Goal: Information Seeking & Learning: Check status

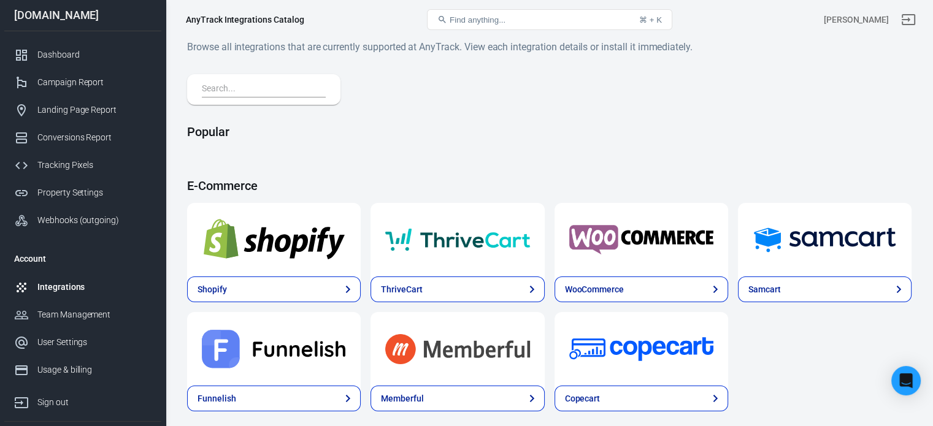
click at [62, 281] on div "Integrations" at bounding box center [94, 287] width 114 height 13
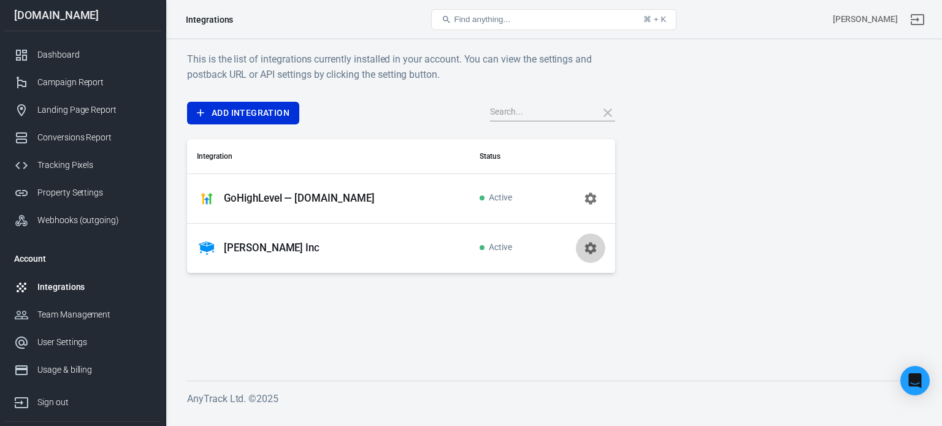
click at [591, 247] on icon "button" at bounding box center [590, 248] width 15 height 15
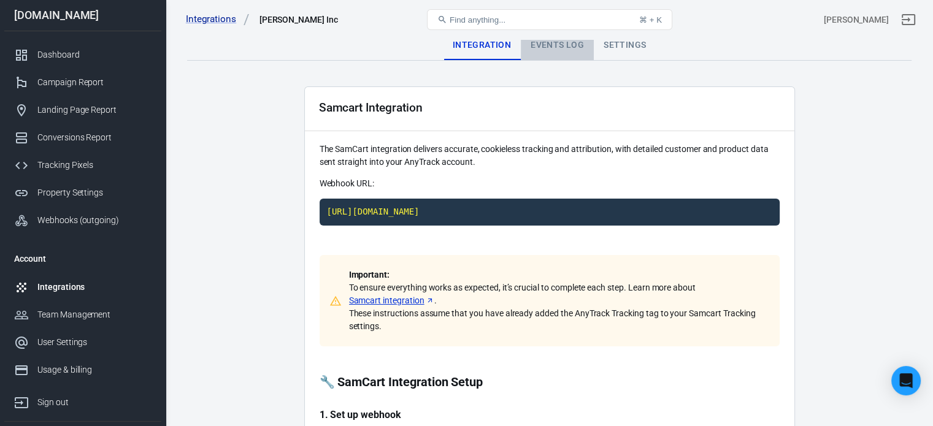
click at [562, 42] on div "Events Log" at bounding box center [557, 45] width 73 height 29
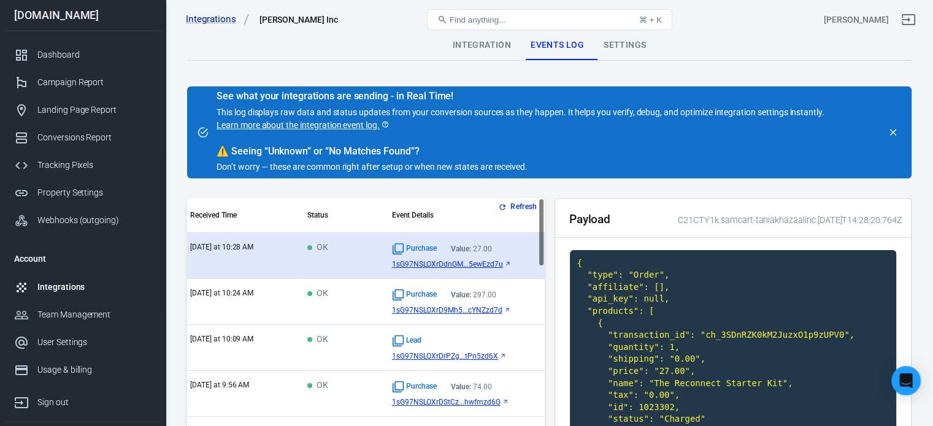
scroll to position [0, 10]
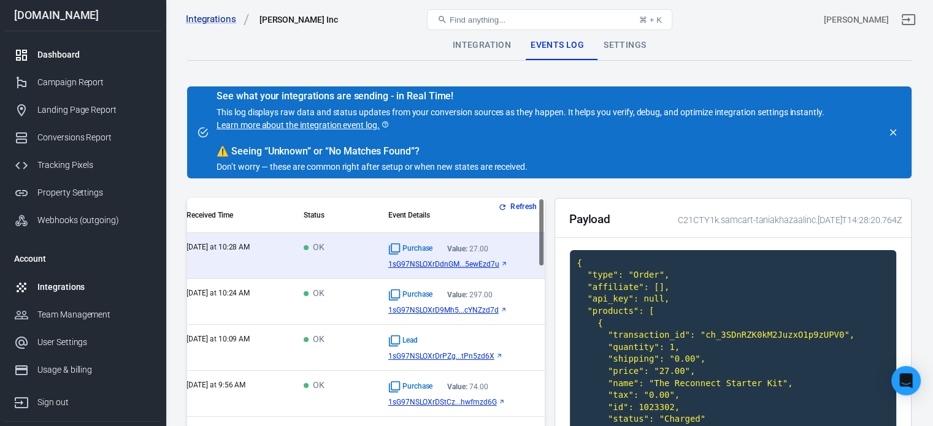
click at [61, 56] on div "Dashboard" at bounding box center [94, 54] width 114 height 13
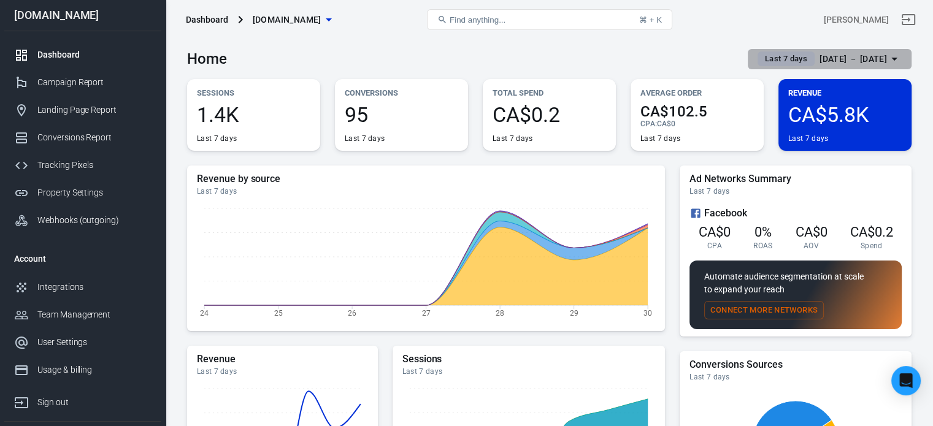
click at [878, 55] on div "[DATE] － [DATE]" at bounding box center [853, 59] width 67 height 15
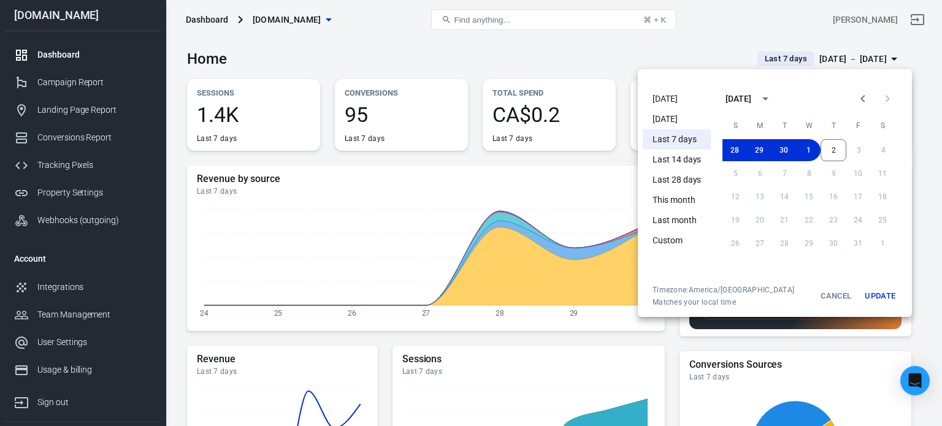
click at [673, 102] on li "[DATE]" at bounding box center [677, 99] width 68 height 20
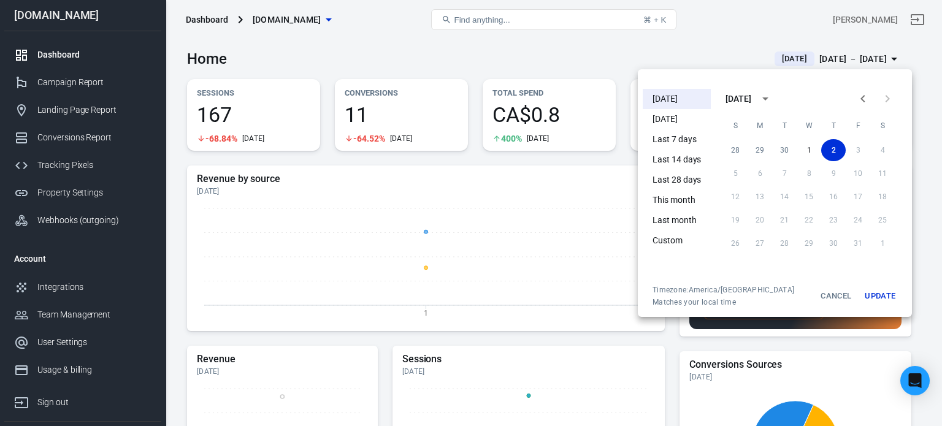
click at [424, 231] on div at bounding box center [471, 213] width 942 height 426
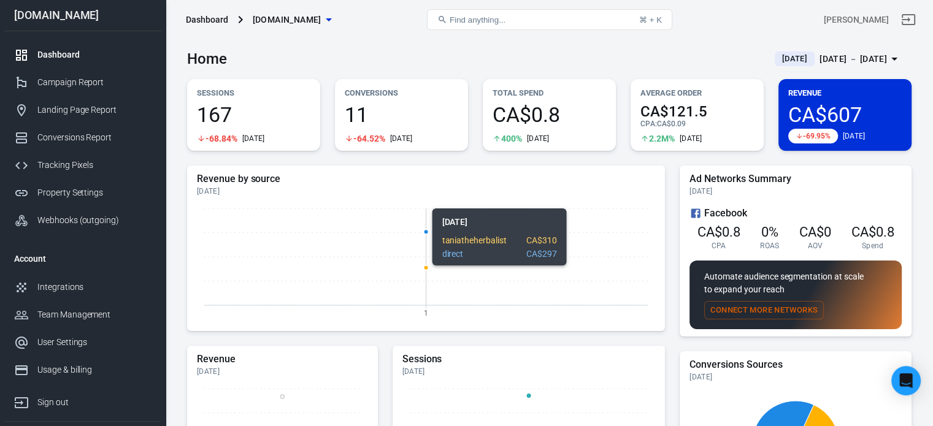
click at [427, 266] on circle at bounding box center [426, 267] width 5 height 5
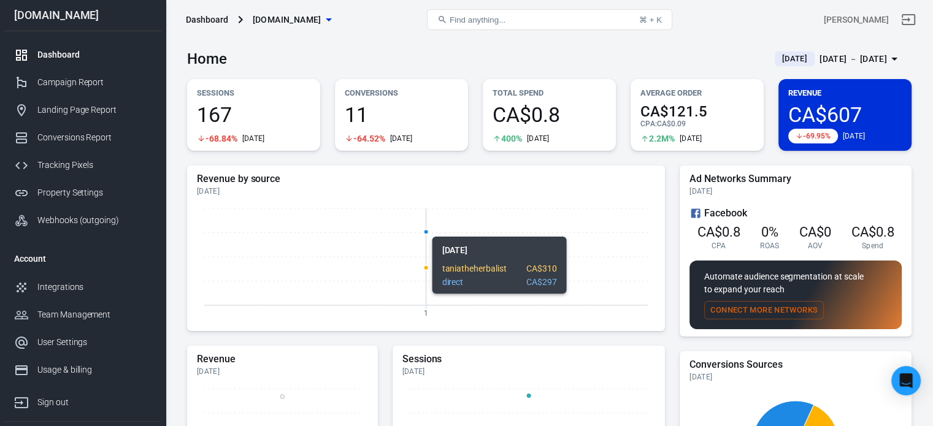
click at [427, 230] on circle at bounding box center [426, 231] width 5 height 5
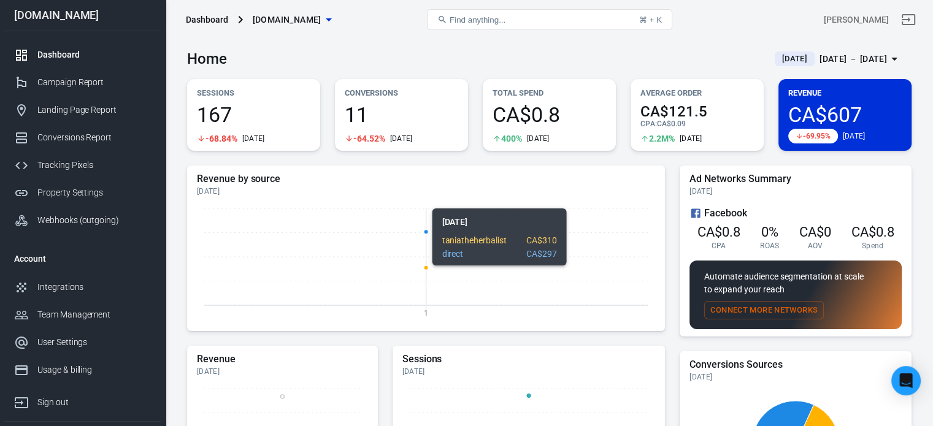
click at [424, 262] on icon "1" at bounding box center [426, 262] width 458 height 123
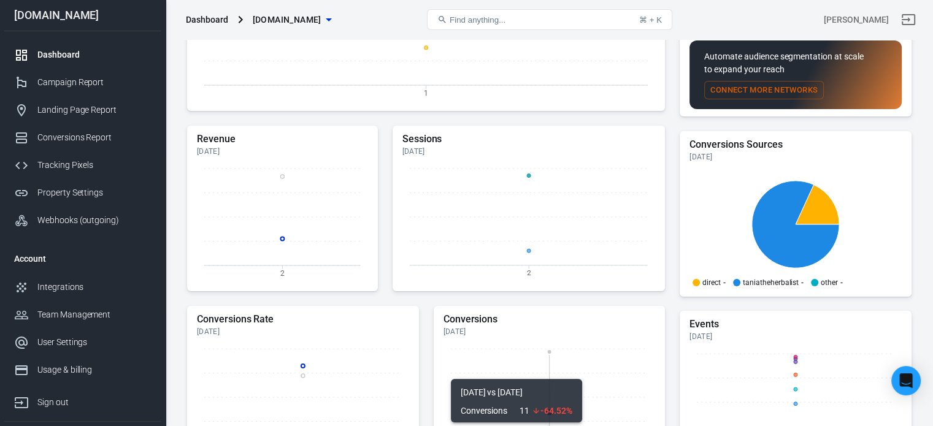
scroll to position [217, 0]
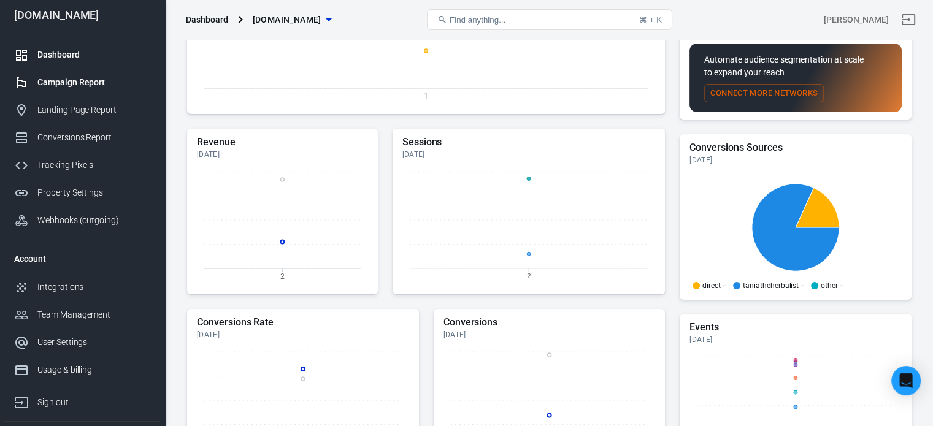
click at [76, 86] on div "Campaign Report" at bounding box center [94, 82] width 114 height 13
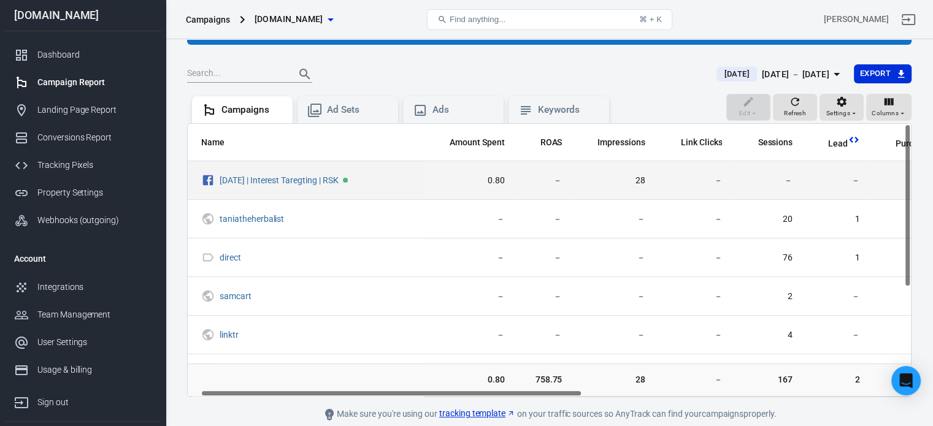
scroll to position [51, 0]
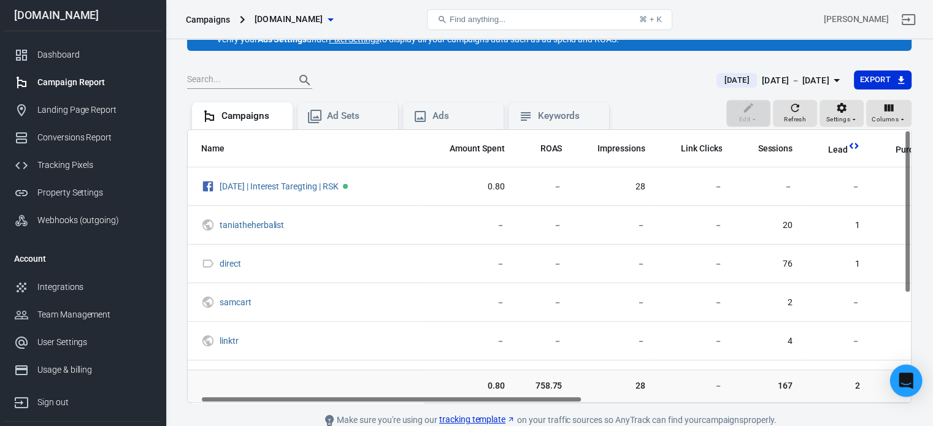
click at [909, 382] on icon "Open Intercom Messenger" at bounding box center [906, 381] width 14 height 16
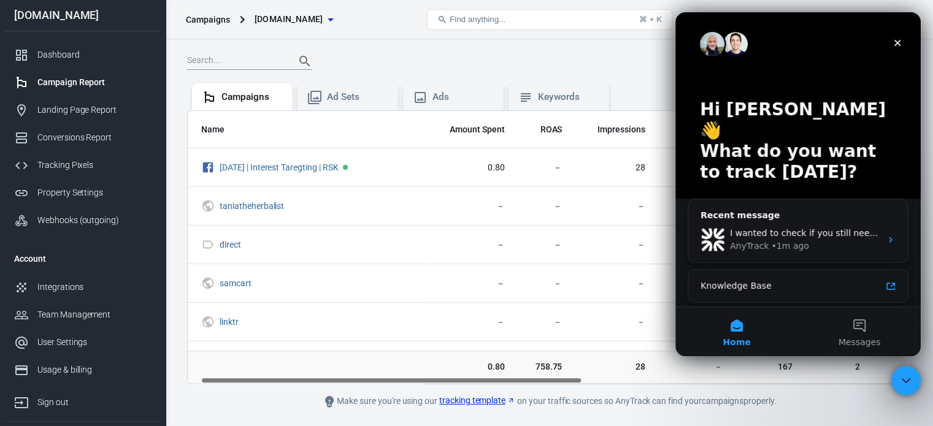
scroll to position [69, 0]
click at [820, 209] on div "Recent message" at bounding box center [798, 215] width 195 height 13
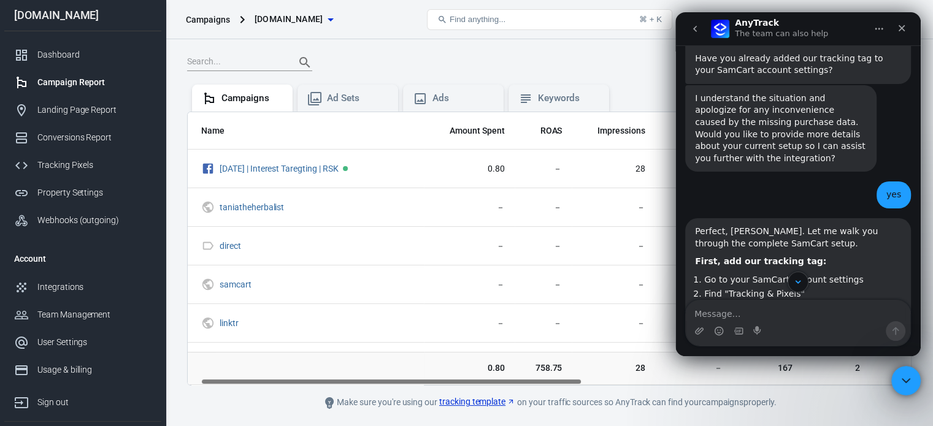
scroll to position [748, 0]
click at [63, 134] on div "Conversions Report" at bounding box center [94, 137] width 114 height 13
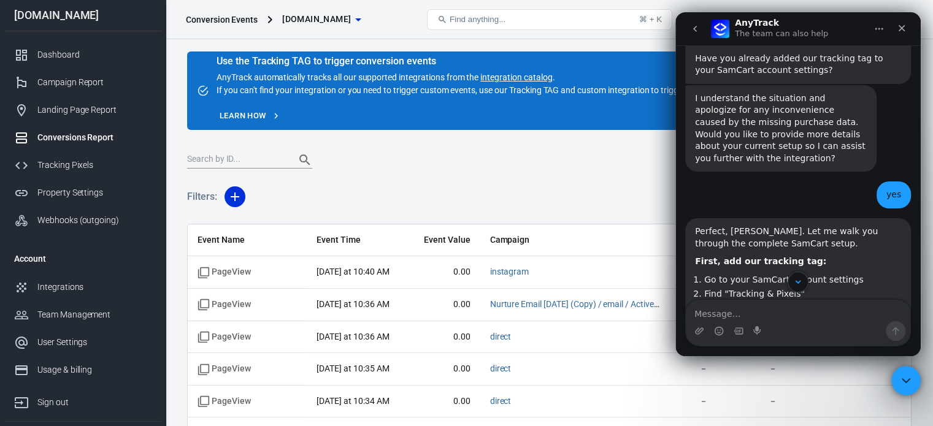
click at [594, 159] on div at bounding box center [444, 160] width 515 height 17
click at [901, 31] on icon "Close" at bounding box center [902, 28] width 10 height 10
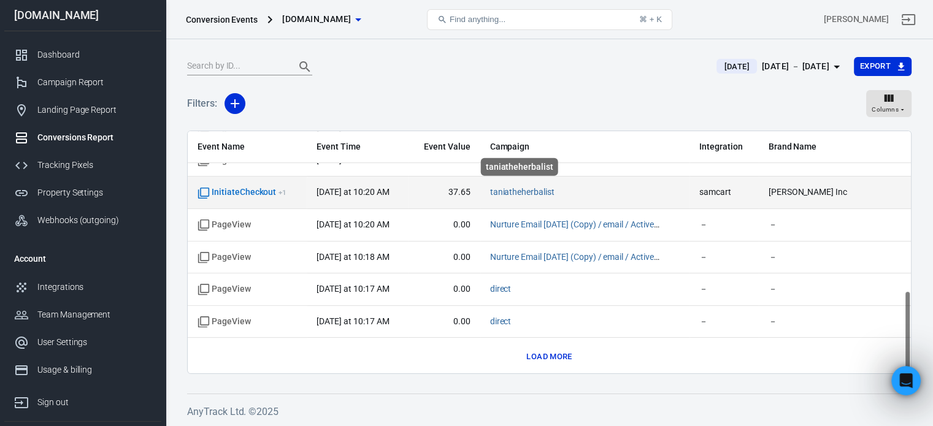
scroll to position [471, 0]
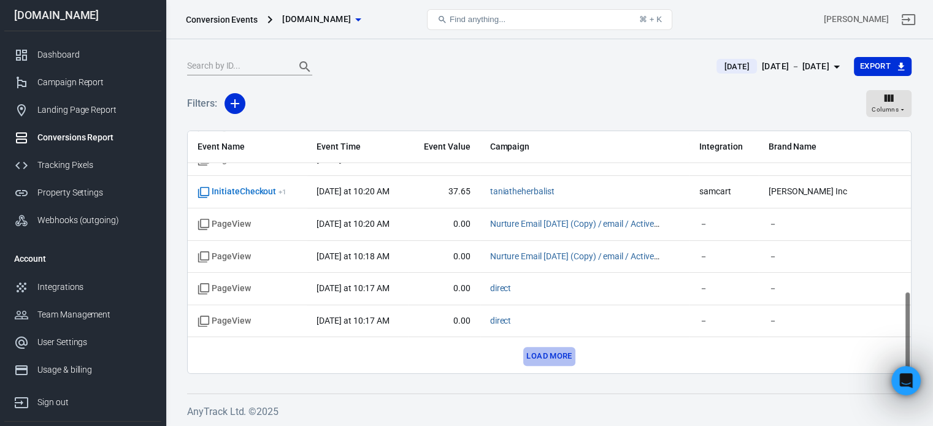
click at [546, 354] on button "Load more" at bounding box center [549, 356] width 52 height 19
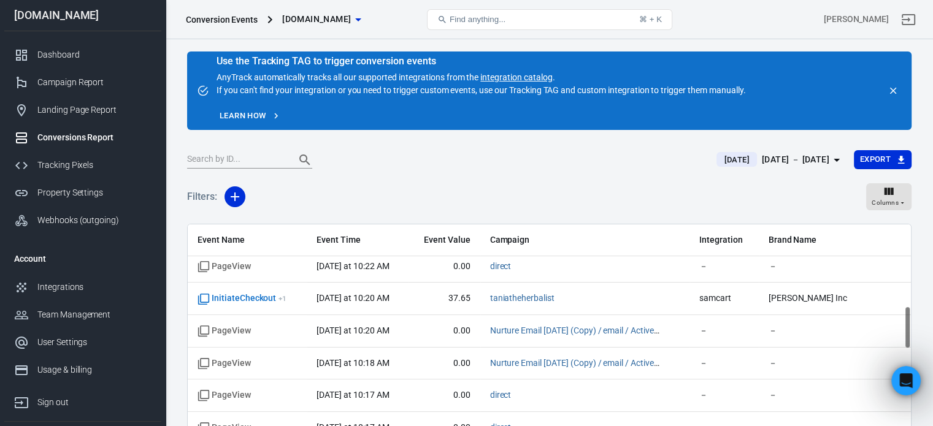
scroll to position [460, 0]
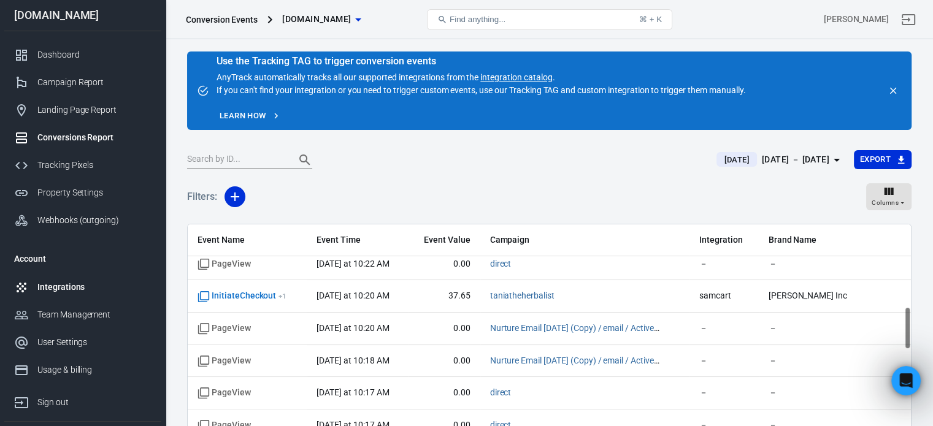
click at [62, 279] on link "Integrations" at bounding box center [82, 288] width 157 height 28
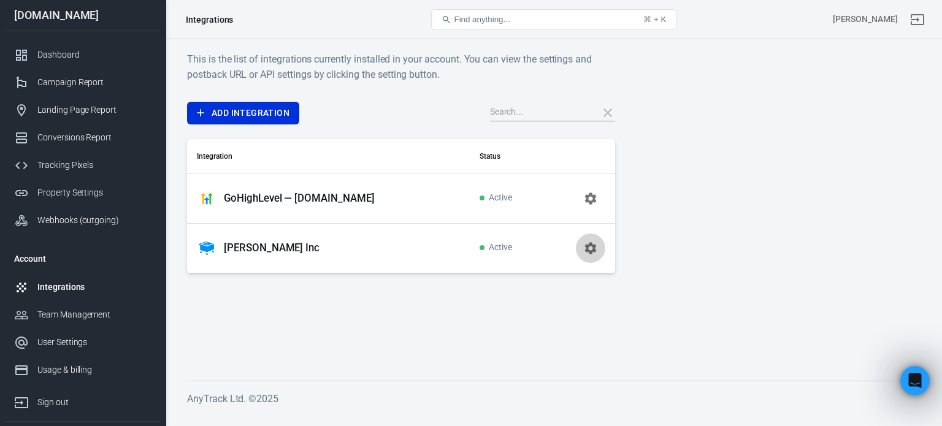
click at [594, 246] on icon "button" at bounding box center [591, 248] width 12 height 12
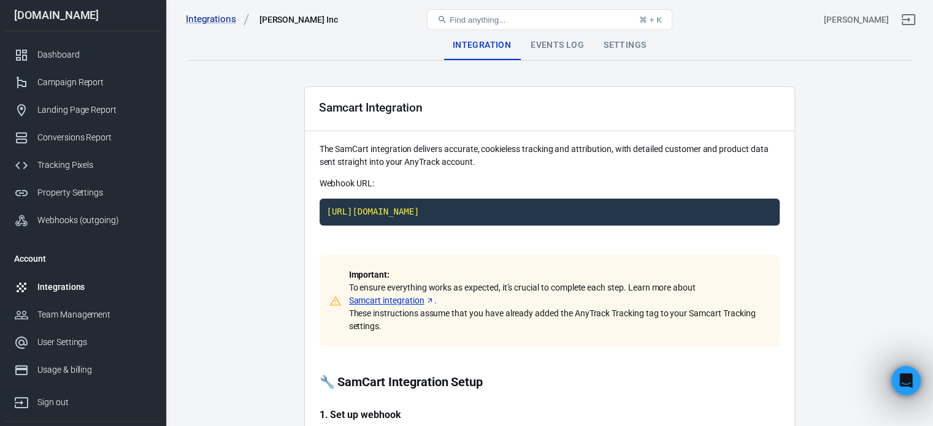
click at [558, 44] on div "Events Log" at bounding box center [557, 45] width 73 height 29
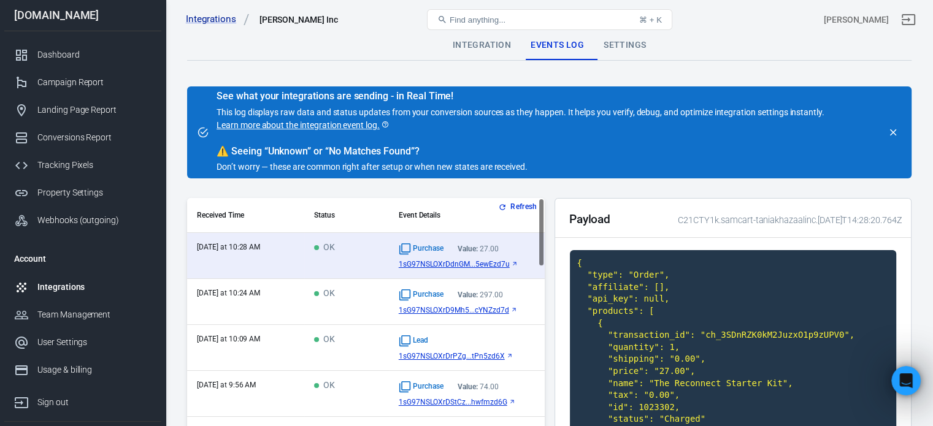
click at [352, 290] on td "OK" at bounding box center [346, 302] width 84 height 46
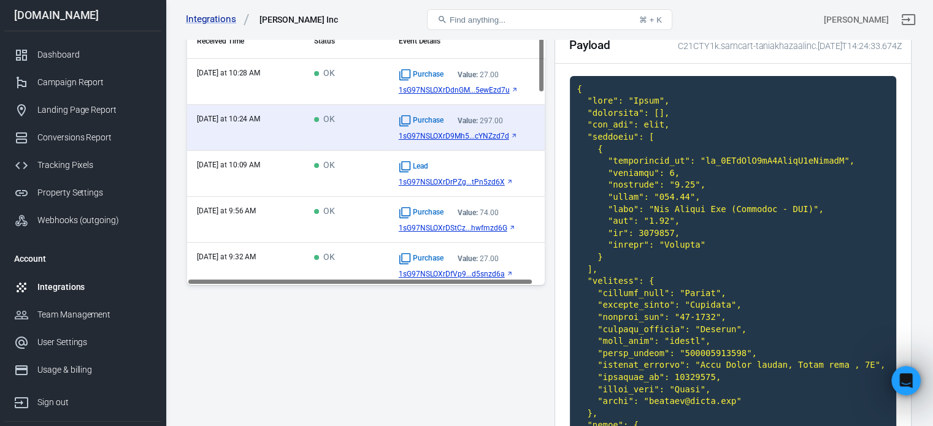
scroll to position [174, 0]
click at [377, 171] on td "OK" at bounding box center [346, 174] width 84 height 46
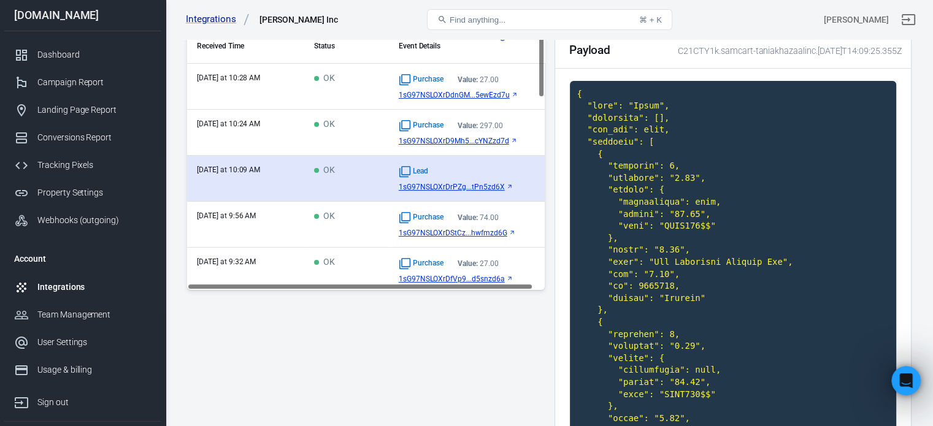
scroll to position [156, 0]
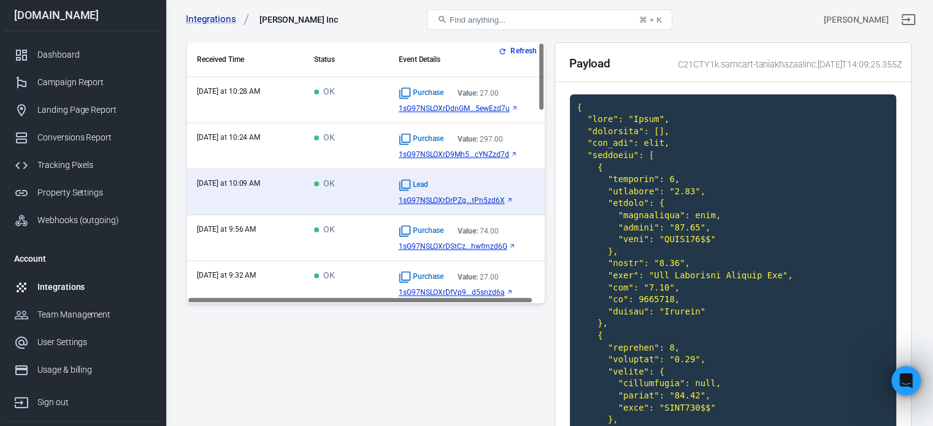
click at [385, 232] on td "OK" at bounding box center [346, 238] width 84 height 46
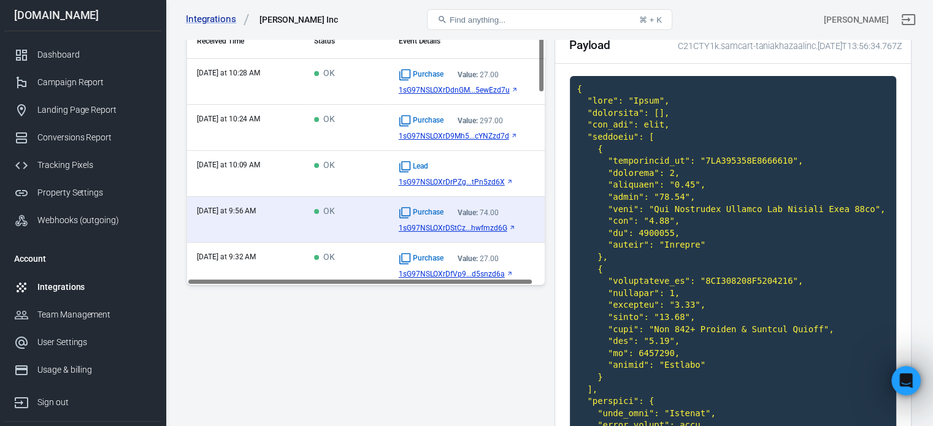
scroll to position [172, 0]
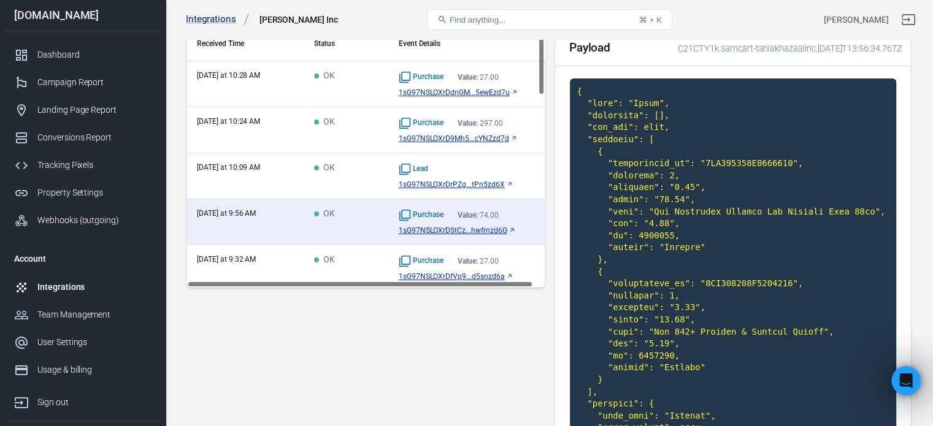
click at [361, 259] on td "OK" at bounding box center [346, 268] width 84 height 46
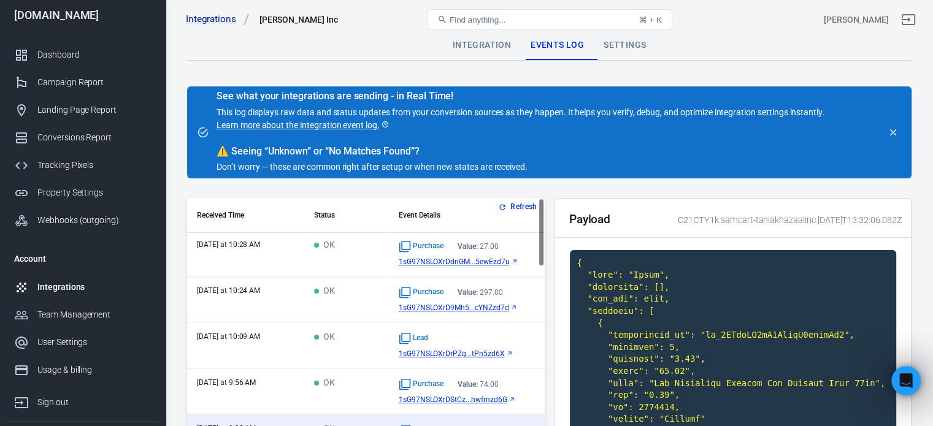
scroll to position [0, 0]
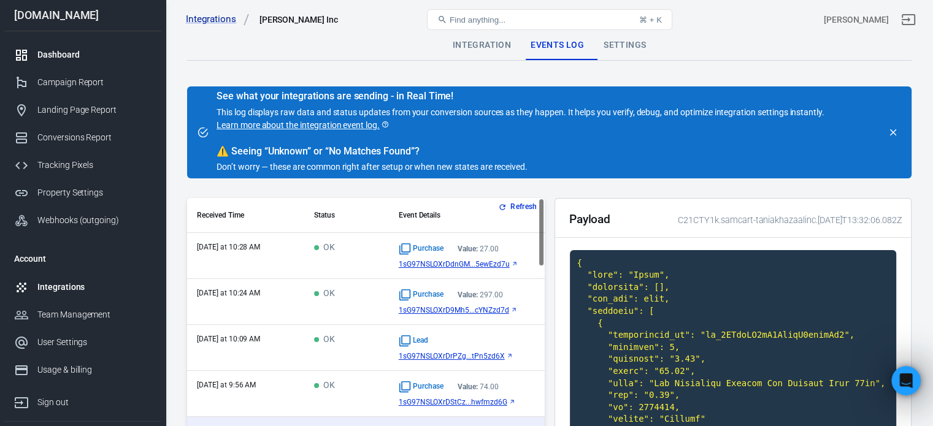
click at [72, 53] on div "Dashboard" at bounding box center [94, 54] width 114 height 13
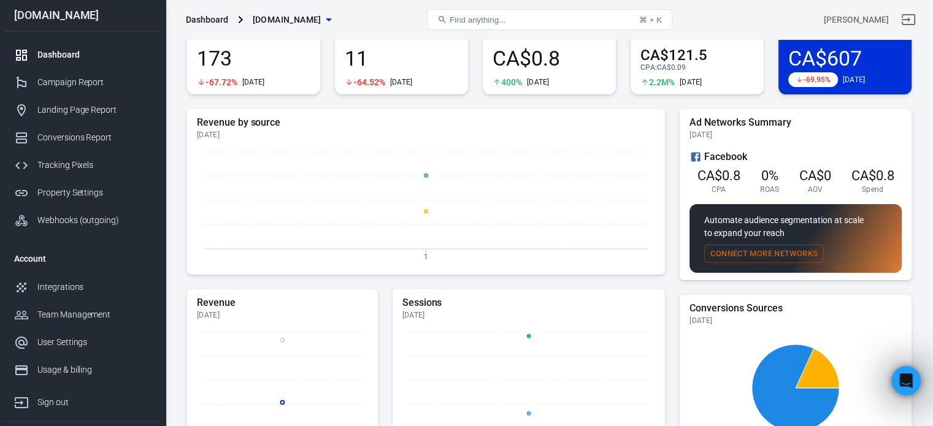
scroll to position [59, 0]
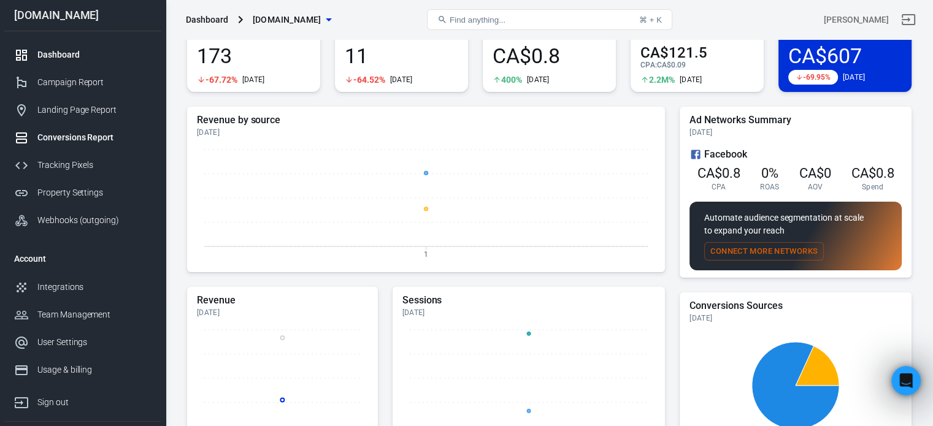
click at [61, 136] on div "Conversions Report" at bounding box center [94, 137] width 114 height 13
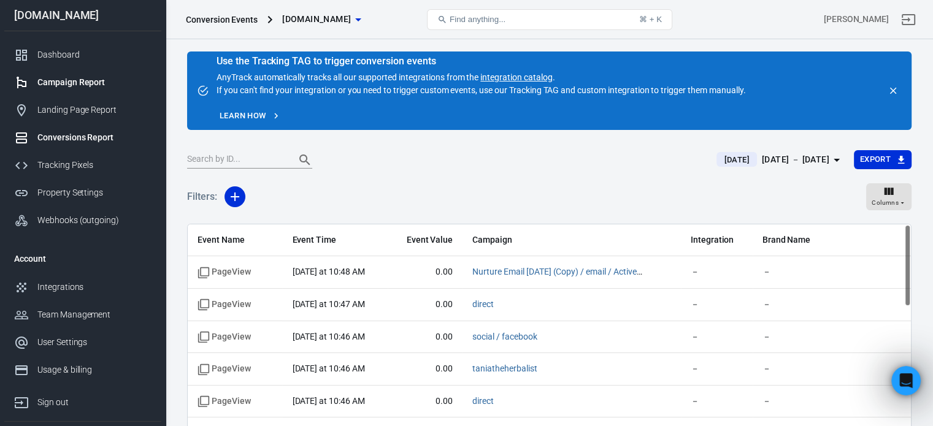
click at [93, 81] on div "Campaign Report" at bounding box center [94, 82] width 114 height 13
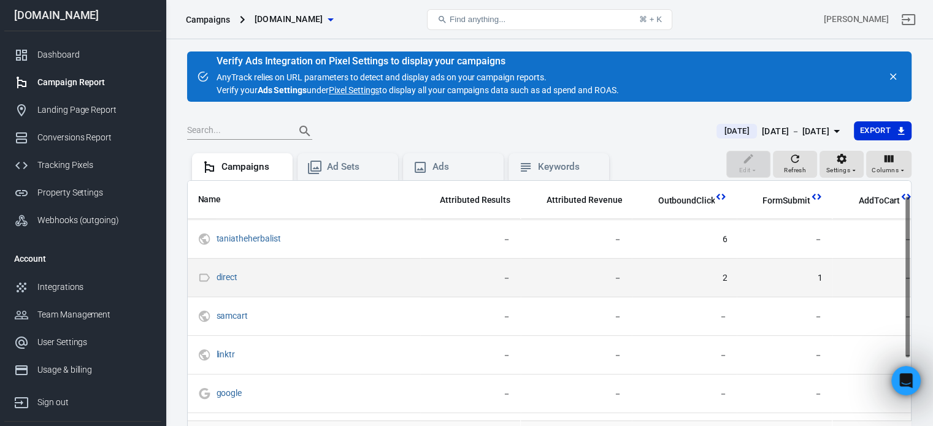
scroll to position [0, 647]
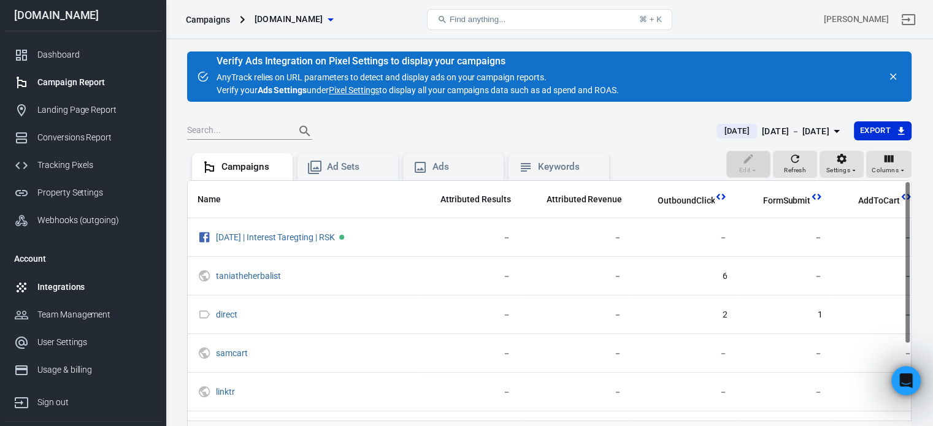
click at [45, 277] on link "Integrations" at bounding box center [82, 288] width 157 height 28
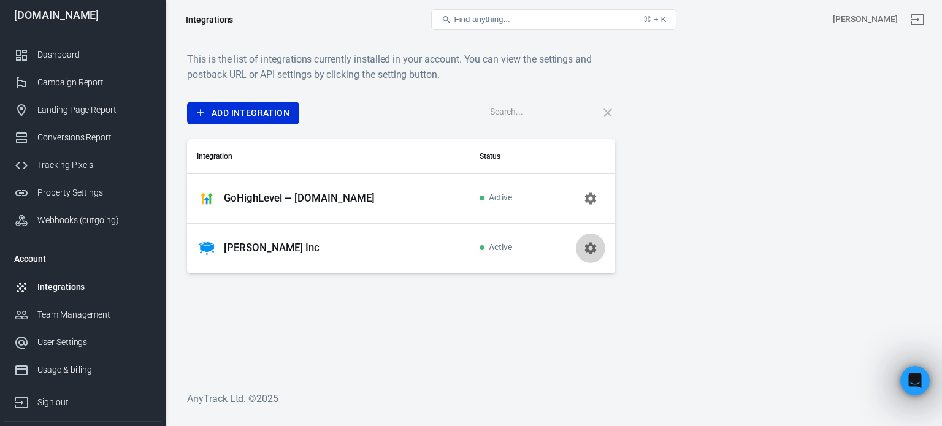
click at [591, 251] on icon "button" at bounding box center [591, 248] width 12 height 12
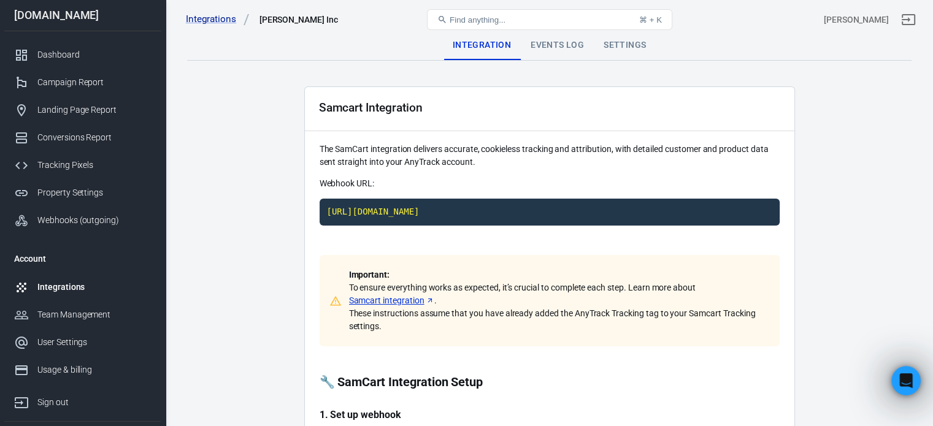
click at [559, 52] on div "Events Log" at bounding box center [557, 45] width 73 height 29
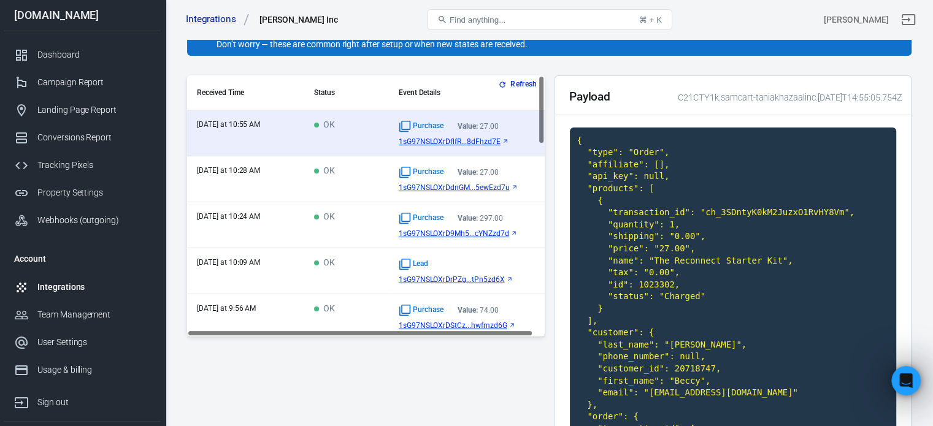
scroll to position [122, 0]
click at [61, 138] on div "Conversions Report" at bounding box center [94, 137] width 114 height 13
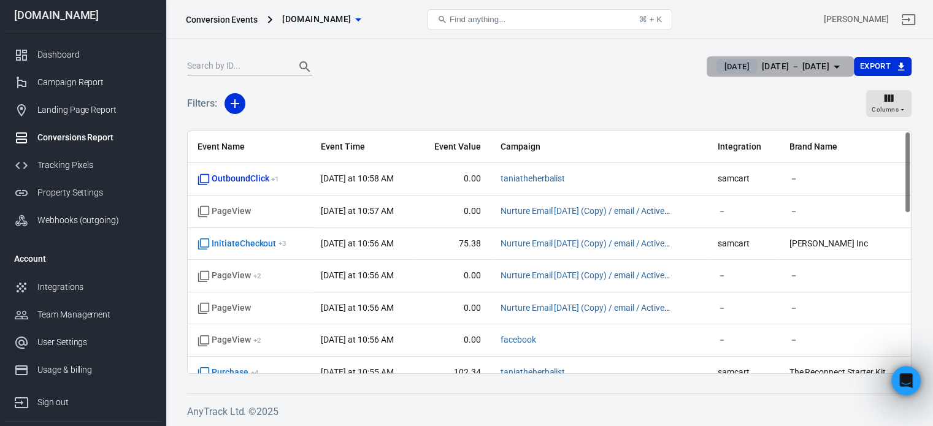
click at [763, 66] on div "[DATE] － [DATE]" at bounding box center [795, 66] width 67 height 15
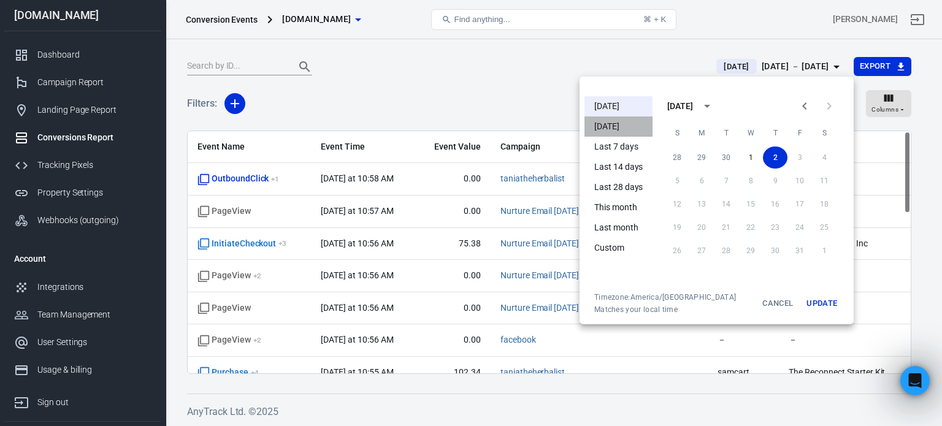
click at [617, 128] on li "[DATE]" at bounding box center [619, 127] width 68 height 20
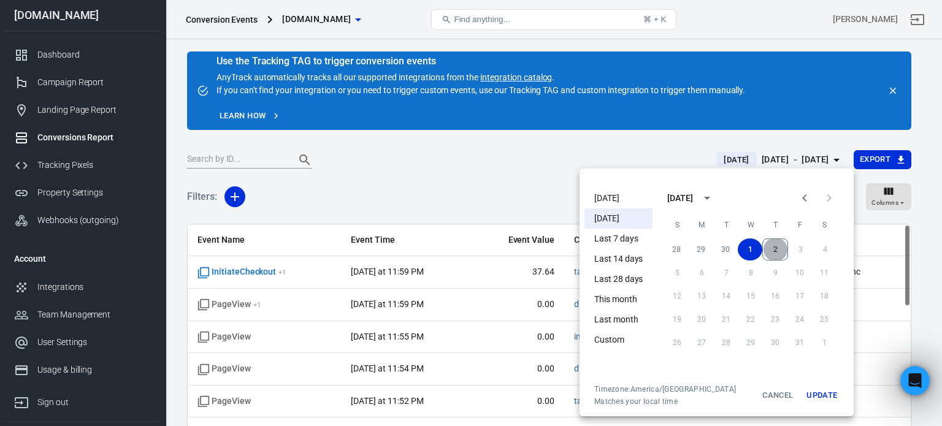
click at [778, 248] on button "2" at bounding box center [776, 250] width 26 height 22
click at [615, 241] on li "Last 7 days" at bounding box center [619, 239] width 68 height 20
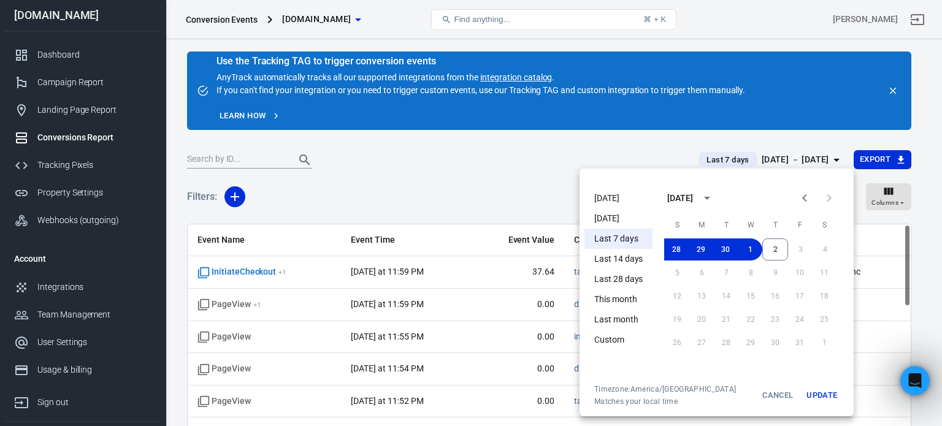
click at [527, 131] on div at bounding box center [471, 213] width 942 height 426
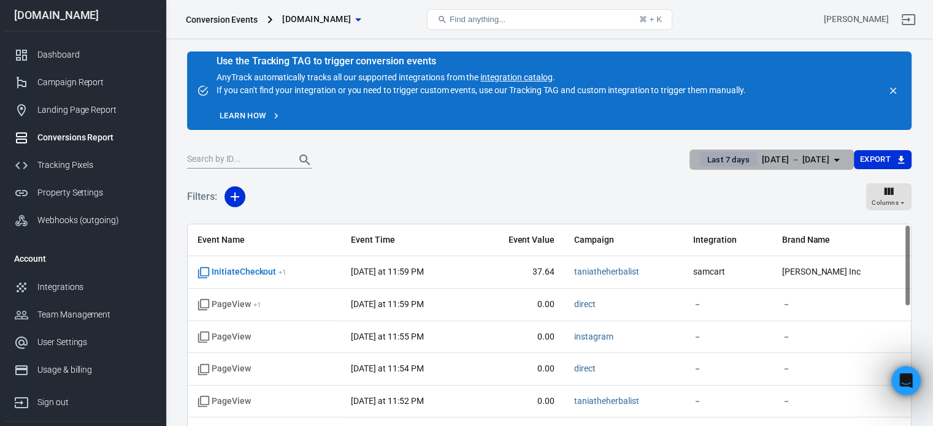
click at [762, 159] on div "[DATE] － [DATE]" at bounding box center [795, 159] width 67 height 15
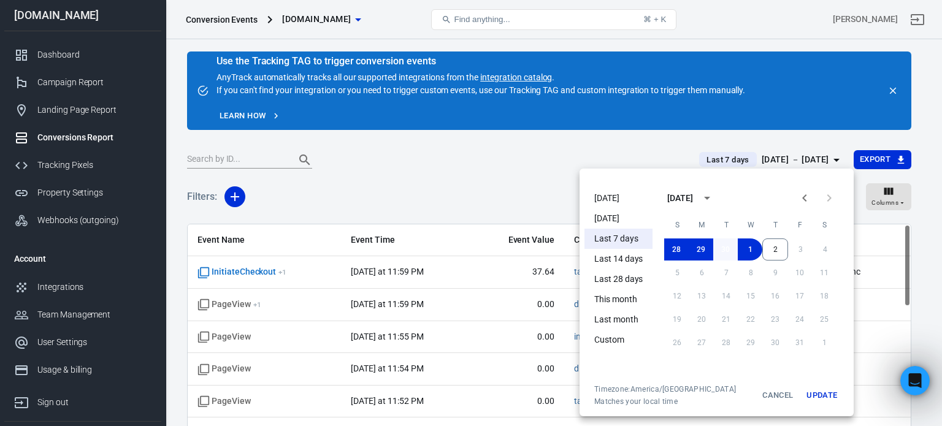
click at [726, 248] on button "30" at bounding box center [725, 250] width 25 height 22
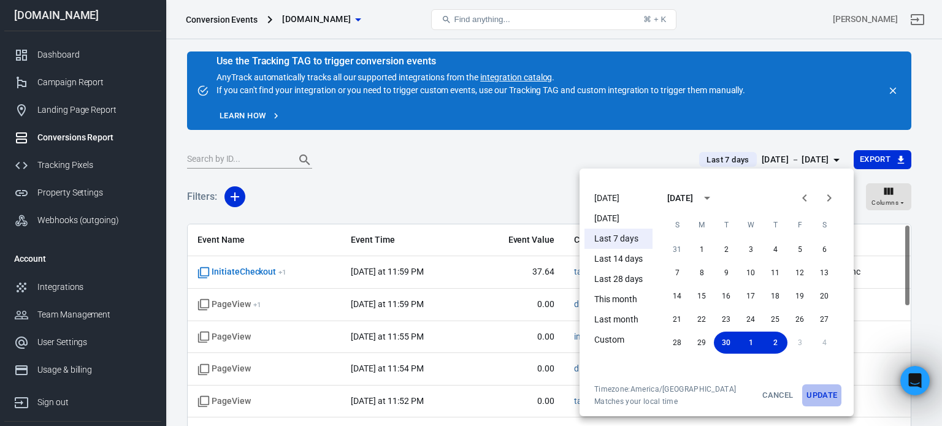
click at [828, 394] on button "Update" at bounding box center [821, 396] width 39 height 22
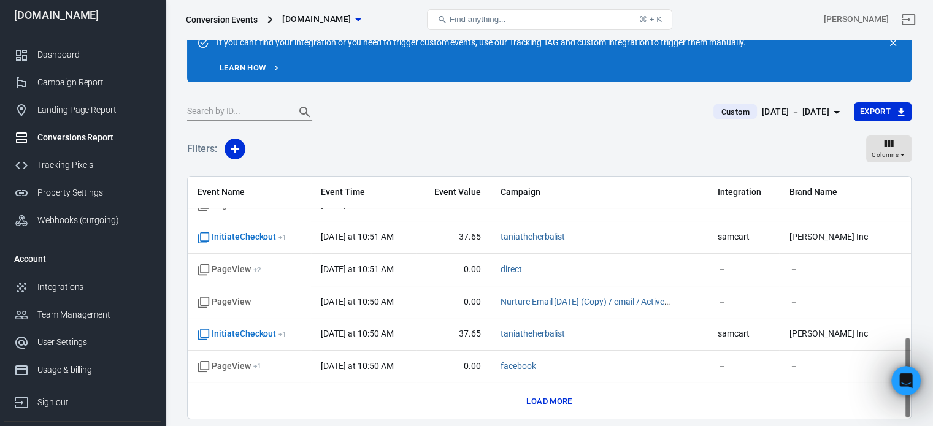
scroll to position [93, 0]
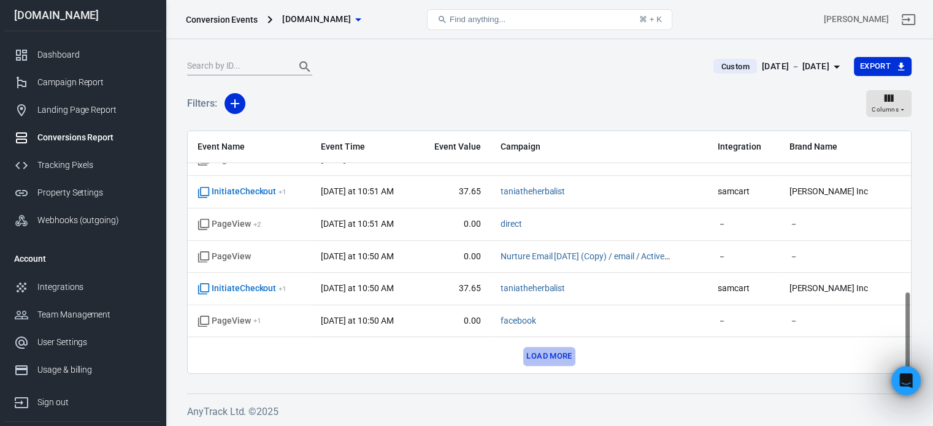
click at [548, 355] on button "Load more" at bounding box center [549, 356] width 52 height 19
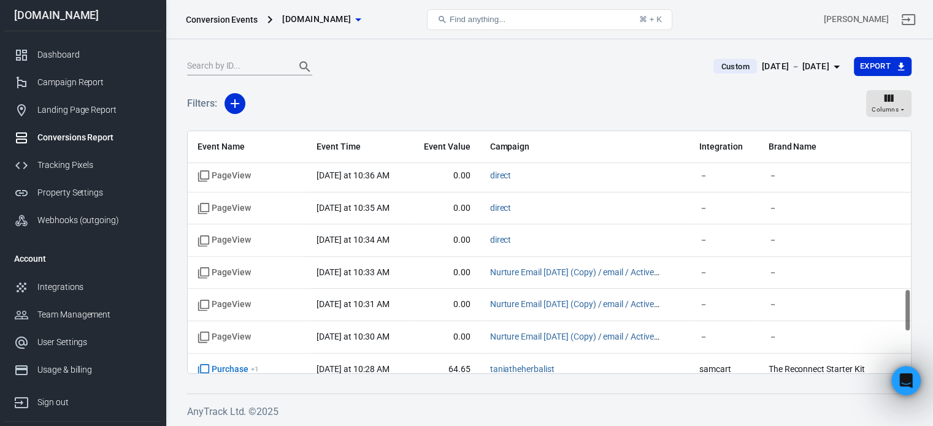
scroll to position [915, 0]
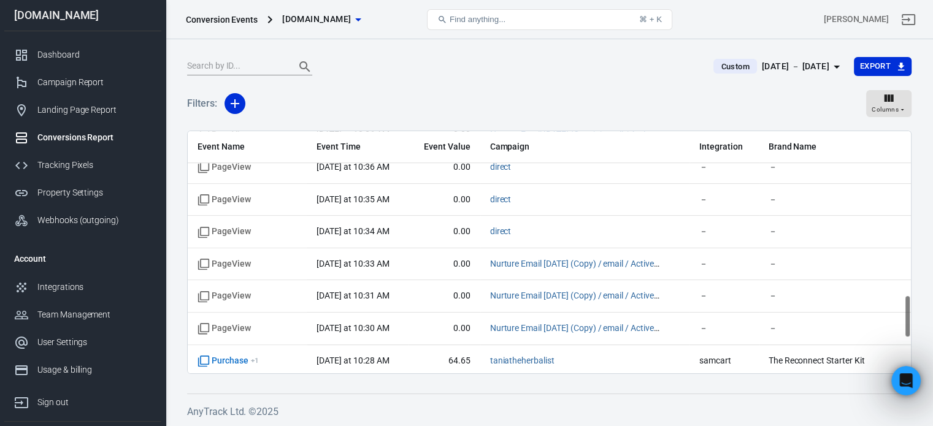
click at [225, 146] on span "Event Name" at bounding box center [247, 147] width 99 height 12
click at [235, 100] on icon "button" at bounding box center [235, 103] width 9 height 9
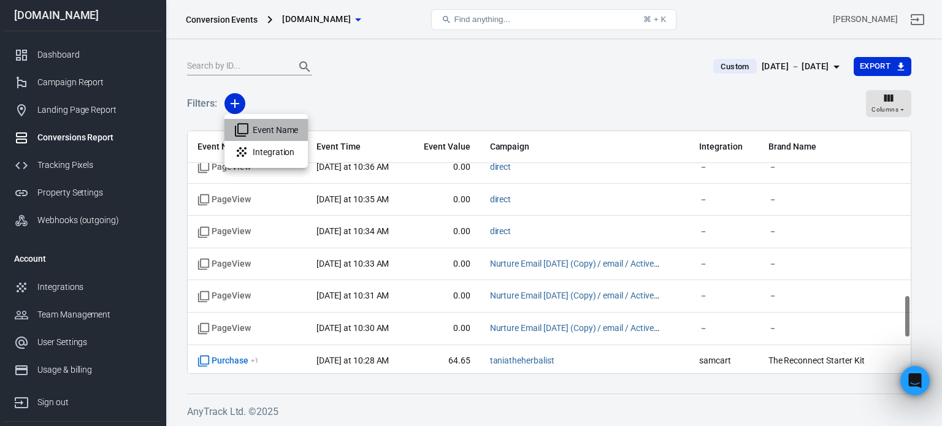
click at [272, 124] on li "Event Name" at bounding box center [266, 130] width 83 height 22
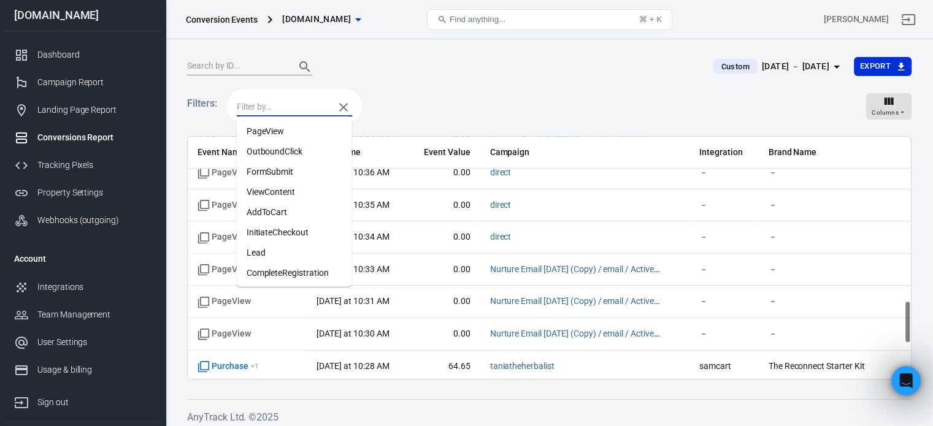
click at [272, 112] on input "text" at bounding box center [282, 106] width 91 height 15
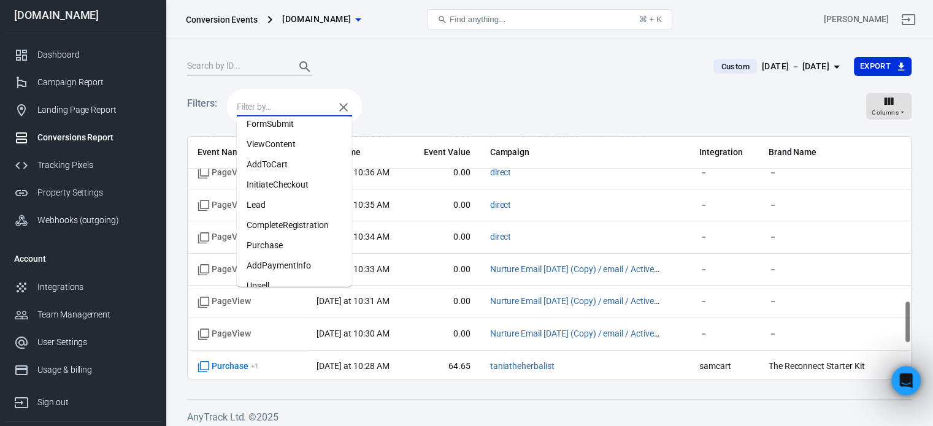
click at [271, 239] on li "Purchase" at bounding box center [294, 246] width 115 height 20
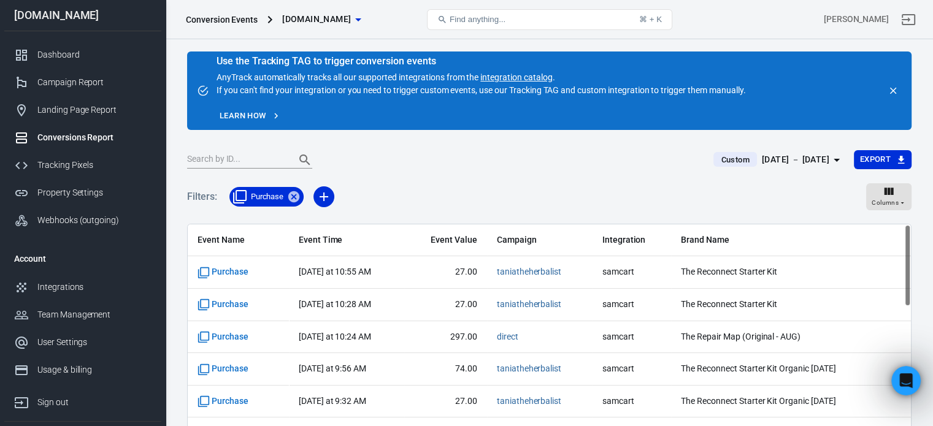
click at [528, 195] on div "Filters: Purchase Columns" at bounding box center [549, 202] width 724 height 44
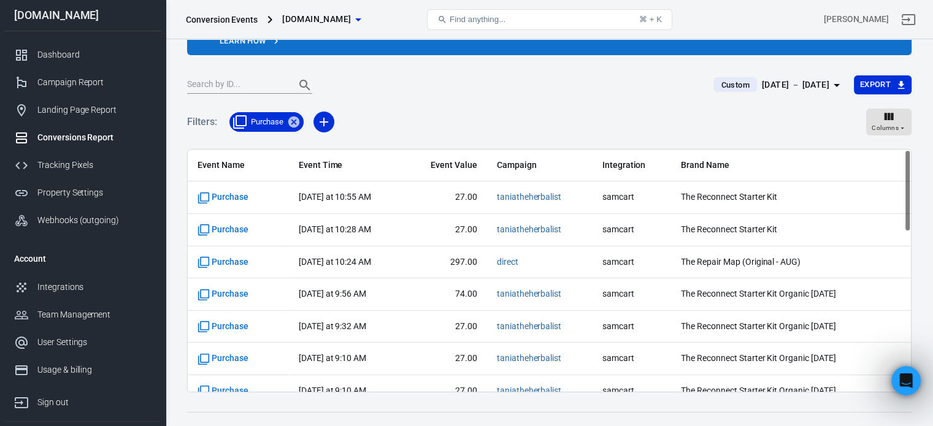
scroll to position [28, 0]
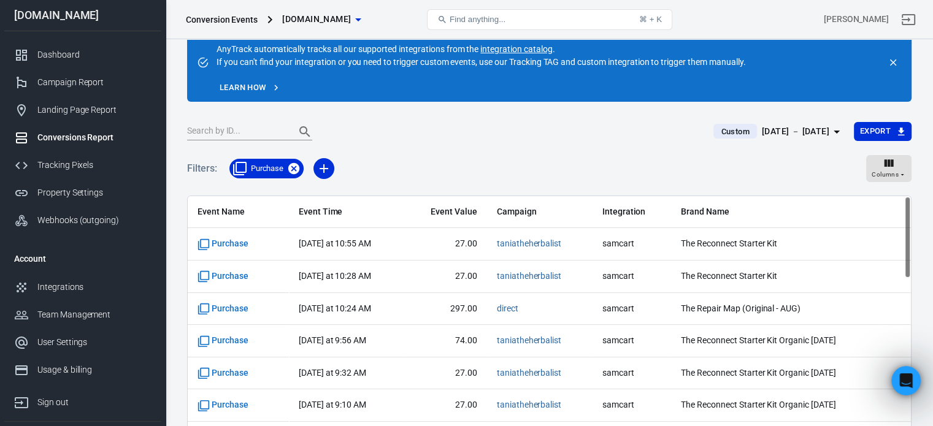
click at [295, 167] on icon at bounding box center [293, 168] width 13 height 13
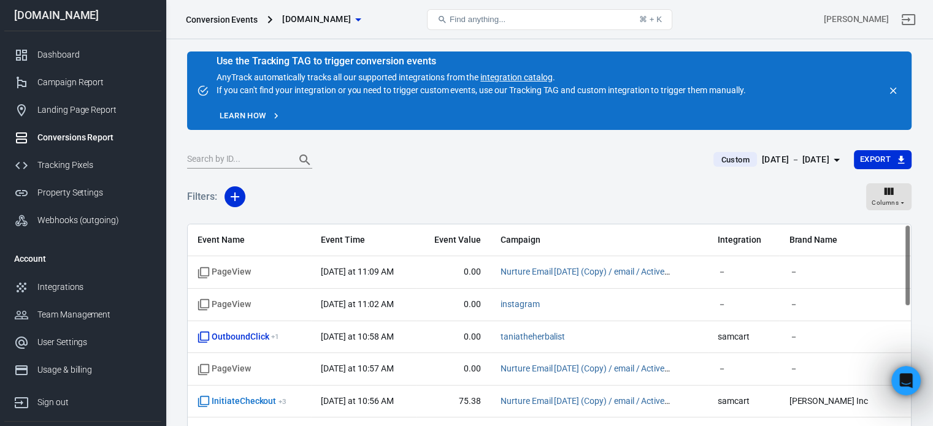
click at [86, 134] on div "Conversions Report" at bounding box center [94, 137] width 114 height 13
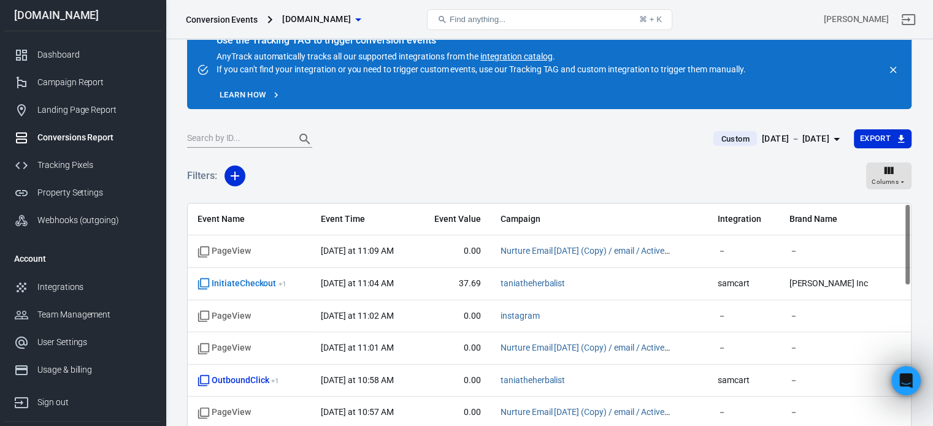
scroll to position [27, 0]
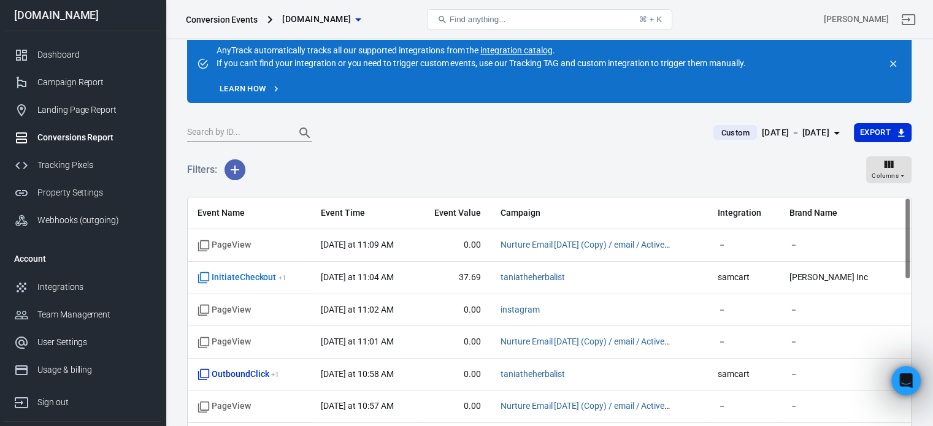
click at [236, 168] on icon "button" at bounding box center [235, 170] width 15 height 15
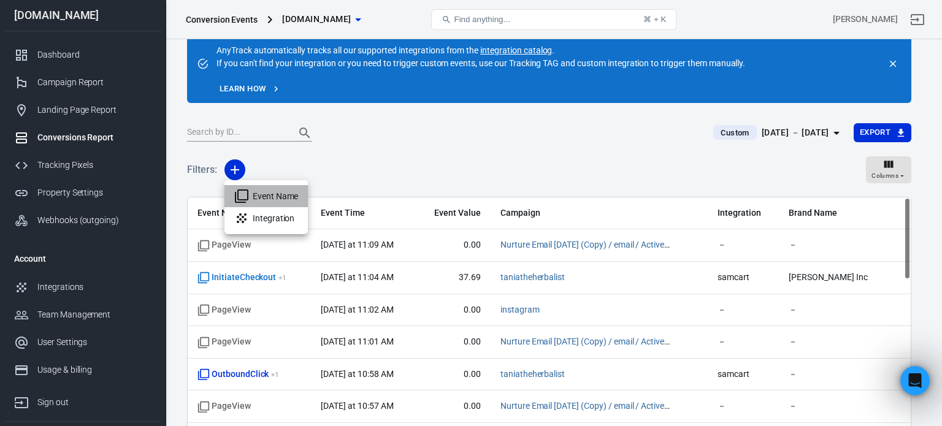
click at [267, 191] on li "Event Name" at bounding box center [266, 196] width 83 height 22
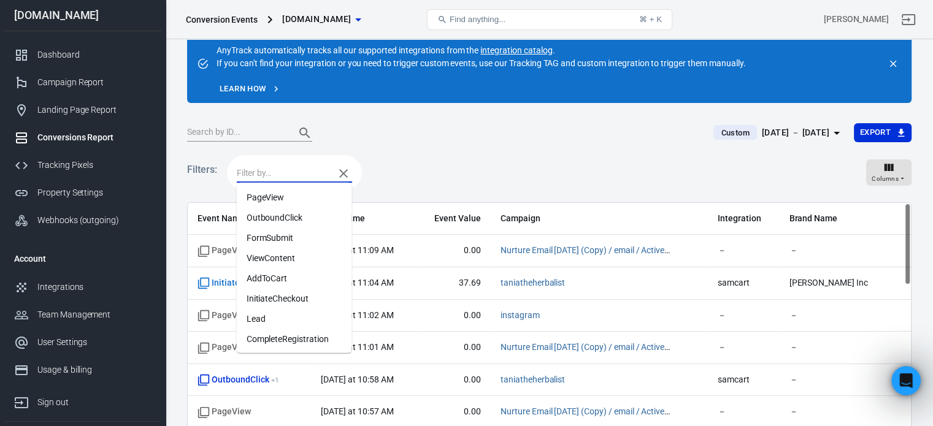
click at [277, 169] on input "text" at bounding box center [282, 173] width 91 height 15
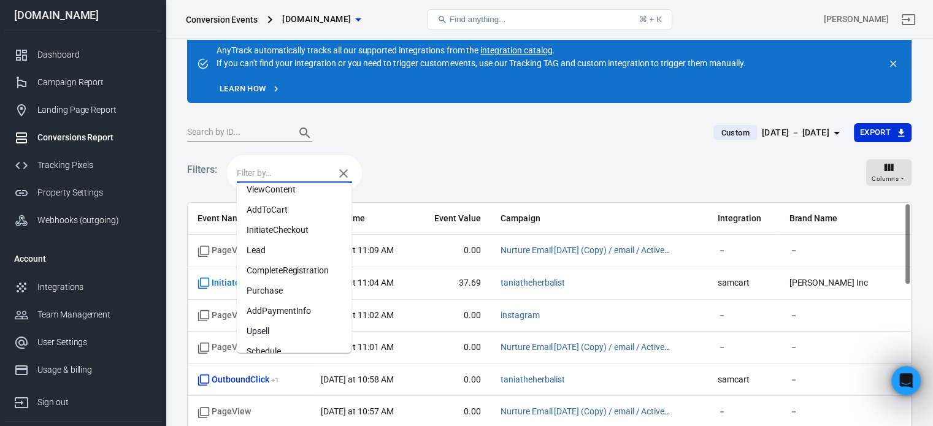
click at [269, 289] on li "Purchase" at bounding box center [294, 291] width 115 height 20
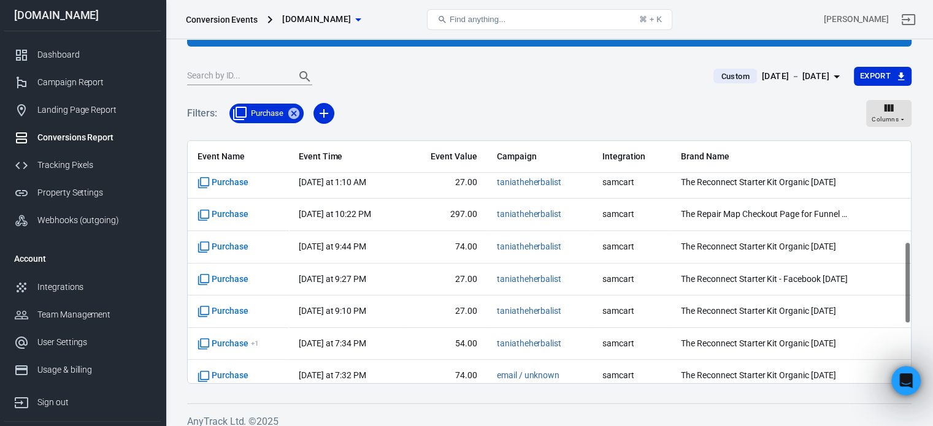
scroll to position [1002, 0]
click at [740, 414] on h6 "AnyTrack Ltd. © 2025" at bounding box center [549, 421] width 724 height 15
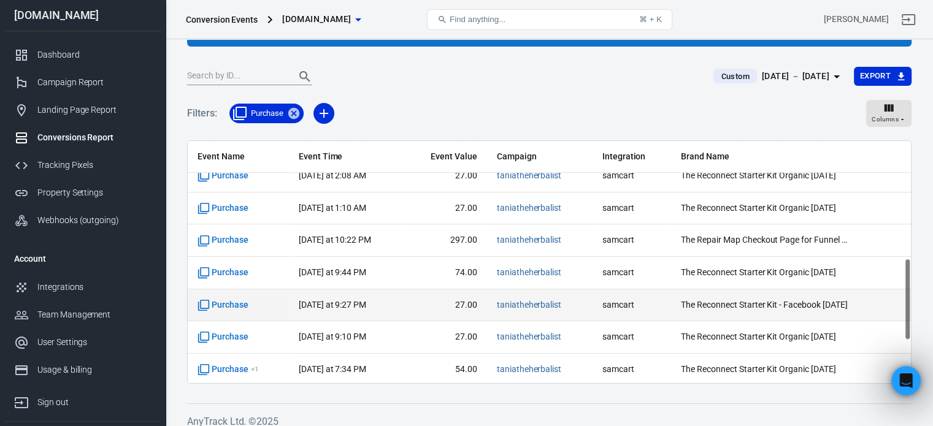
scroll to position [256, 0]
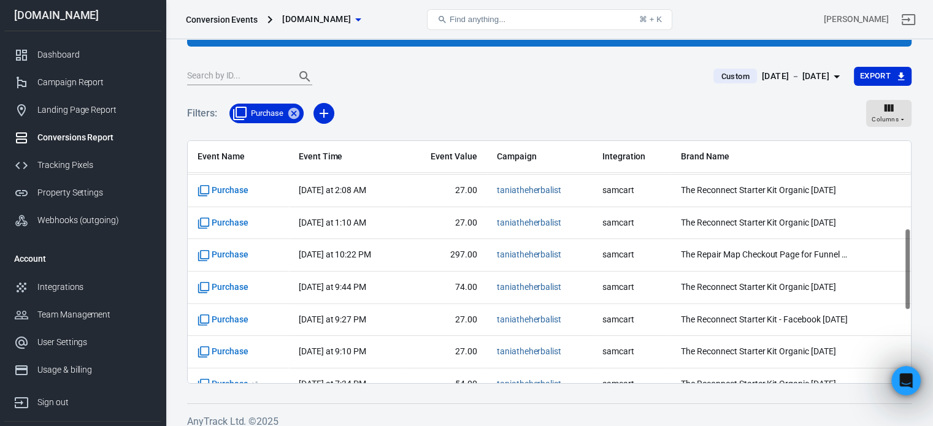
click at [710, 156] on span "Brand Name" at bounding box center [767, 157] width 172 height 12
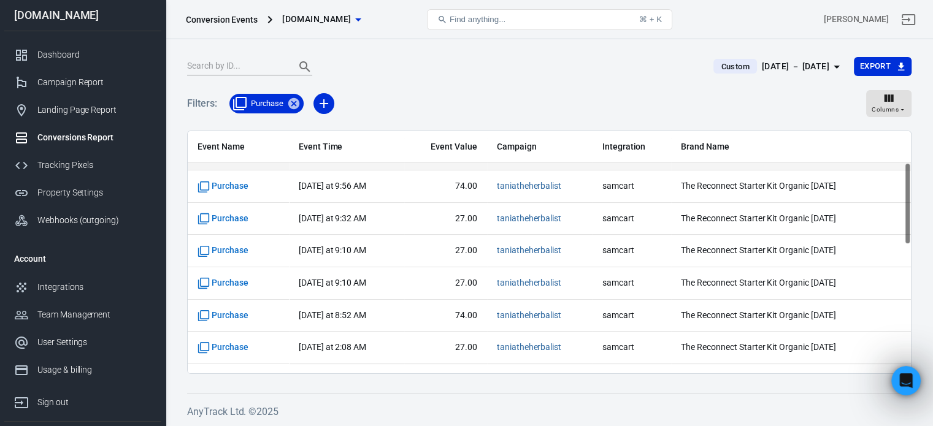
scroll to position [93, 0]
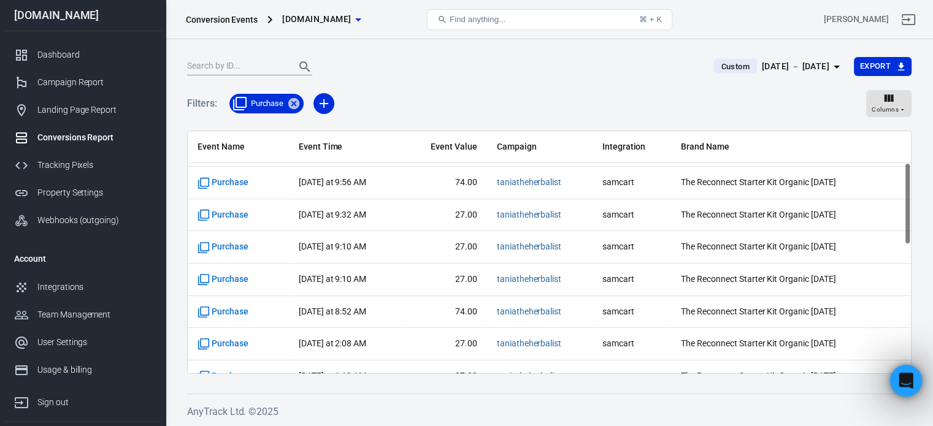
click at [904, 380] on icon "Open Intercom Messenger" at bounding box center [904, 379] width 20 height 20
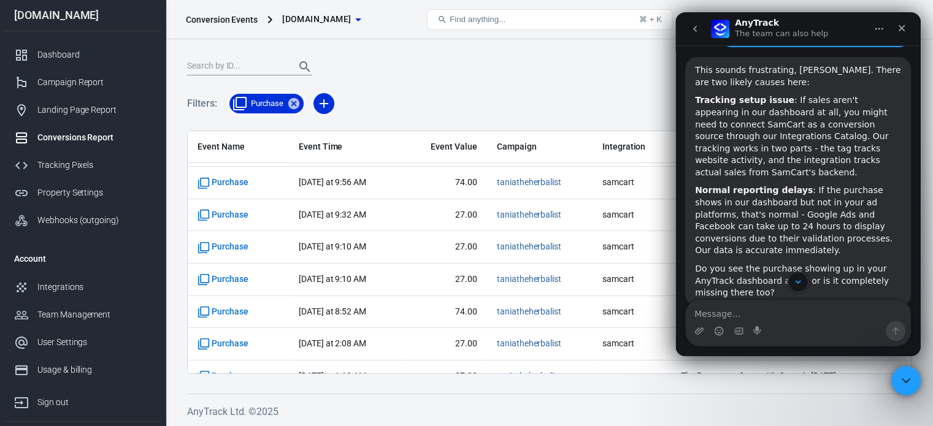
scroll to position [261, 0]
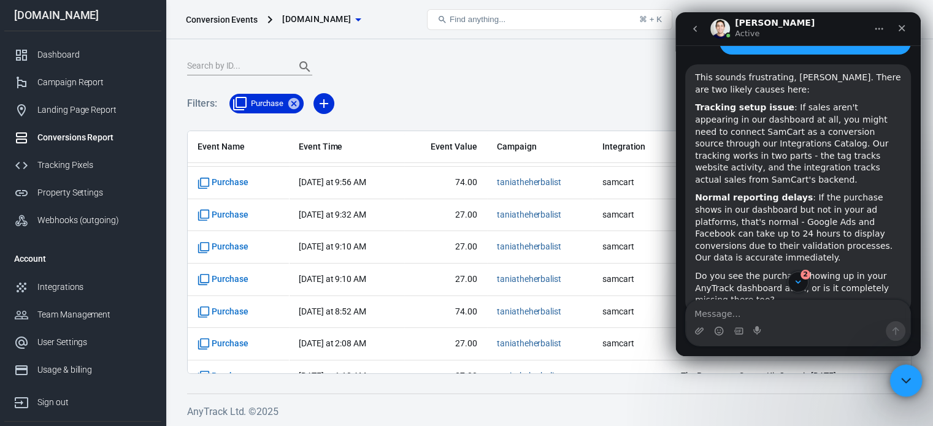
click at [897, 377] on icon "Close Intercom Messenger" at bounding box center [904, 379] width 15 height 15
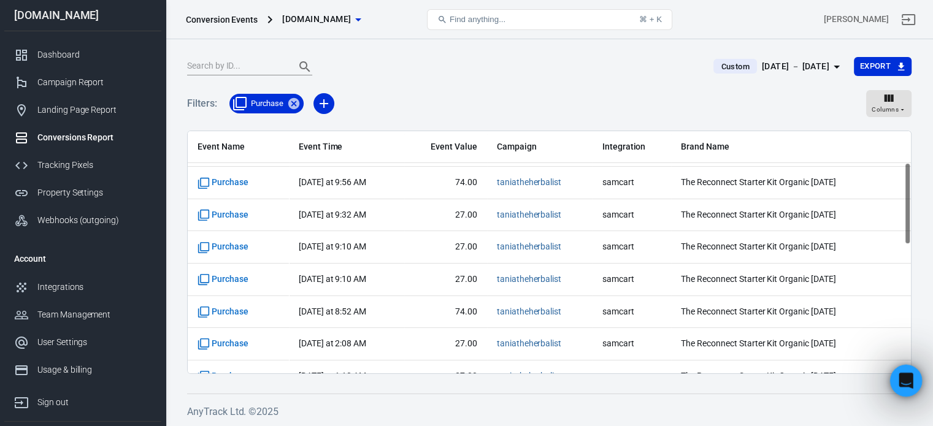
click at [898, 372] on div "Open Intercom Messenger" at bounding box center [904, 379] width 40 height 40
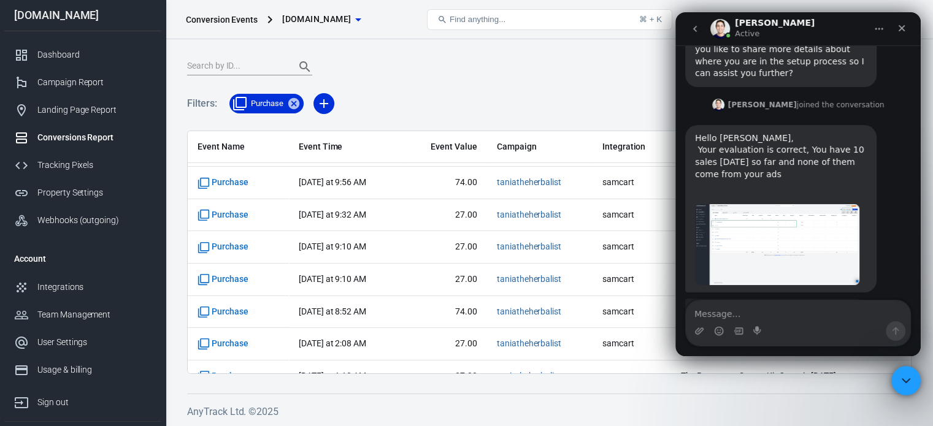
scroll to position [1235, 0]
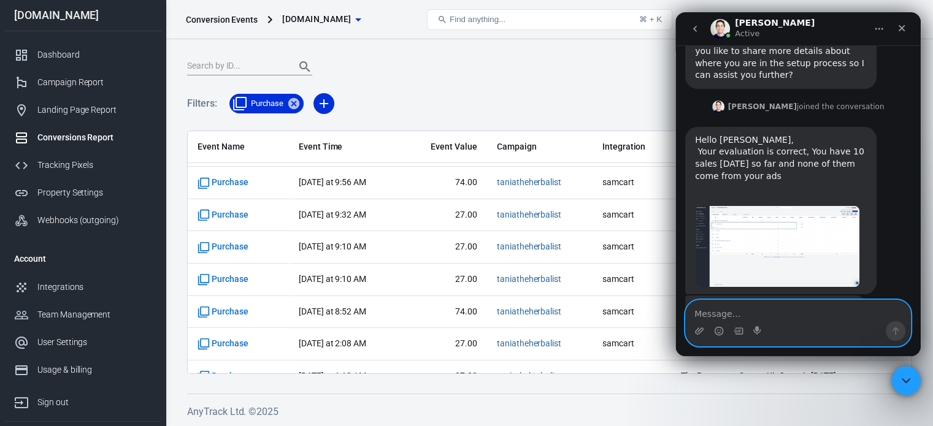
click at [762, 310] on textarea "Message…" at bounding box center [798, 311] width 225 height 21
paste textarea "[URL][DOMAIN_NAME]"
type textarea "[URL][DOMAIN_NAME]"
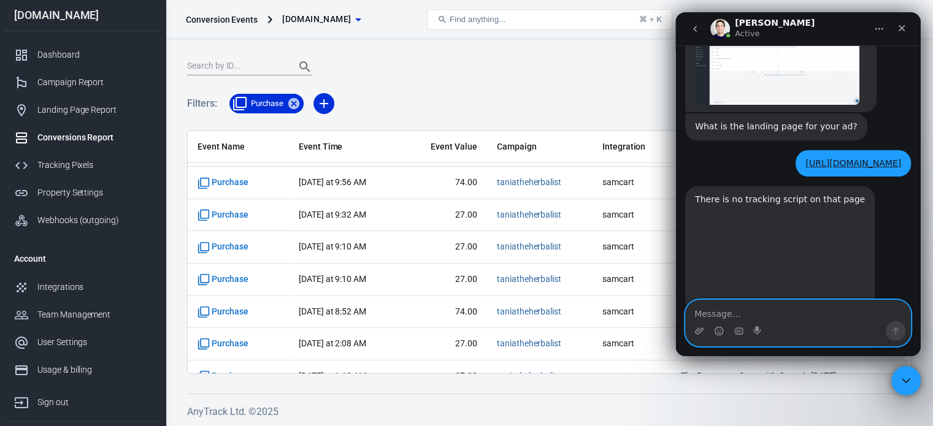
scroll to position [1420, 0]
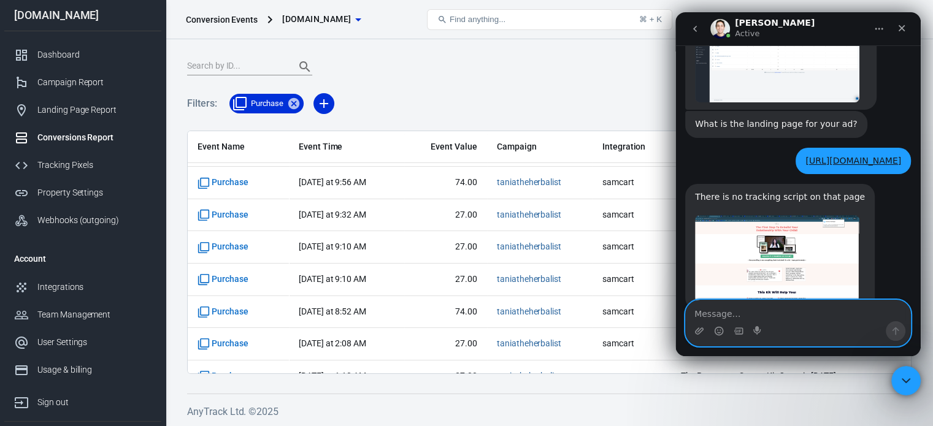
click at [727, 317] on textarea "Message…" at bounding box center [798, 311] width 225 height 21
type textarea "Checking now"
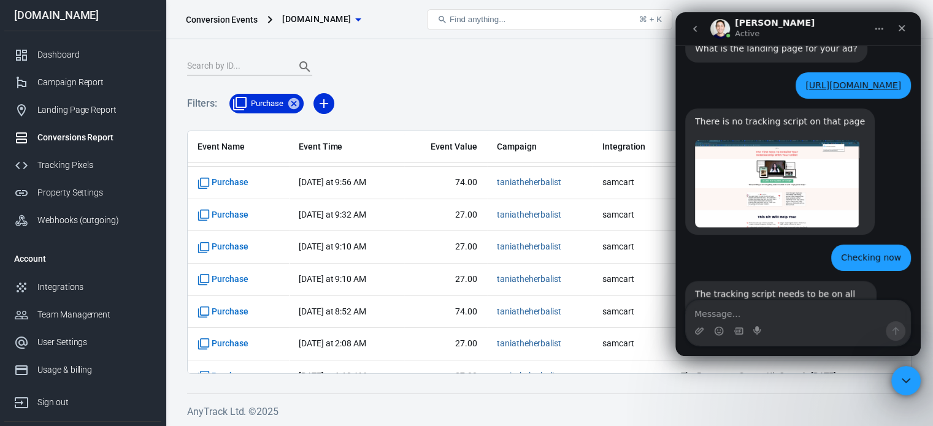
scroll to position [1505, 0]
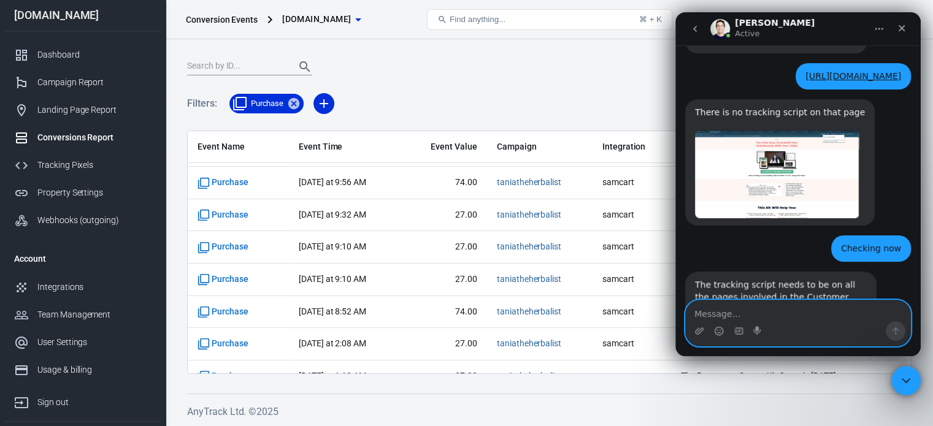
click at [740, 316] on textarea "Message…" at bounding box center [798, 311] width 225 height 21
type textarea "C"
type textarea "Please refresh and have a look"
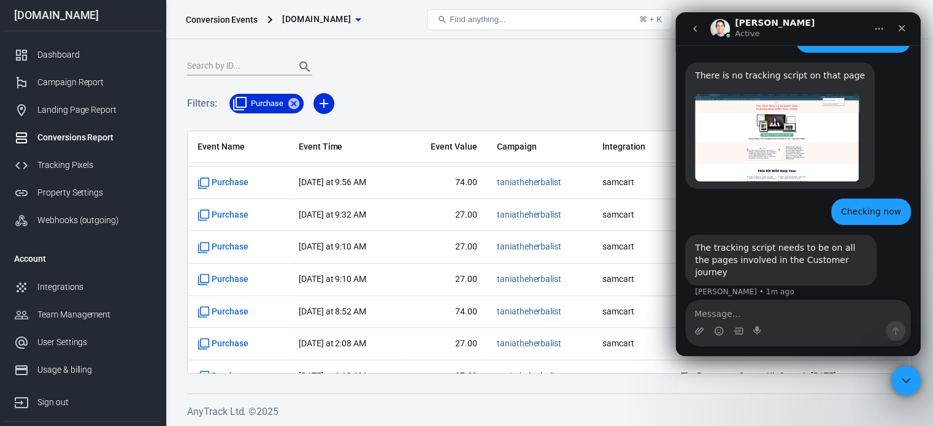
click at [270, 106] on span "Purchase" at bounding box center [268, 104] width 48 height 12
click at [297, 105] on icon at bounding box center [293, 103] width 11 height 11
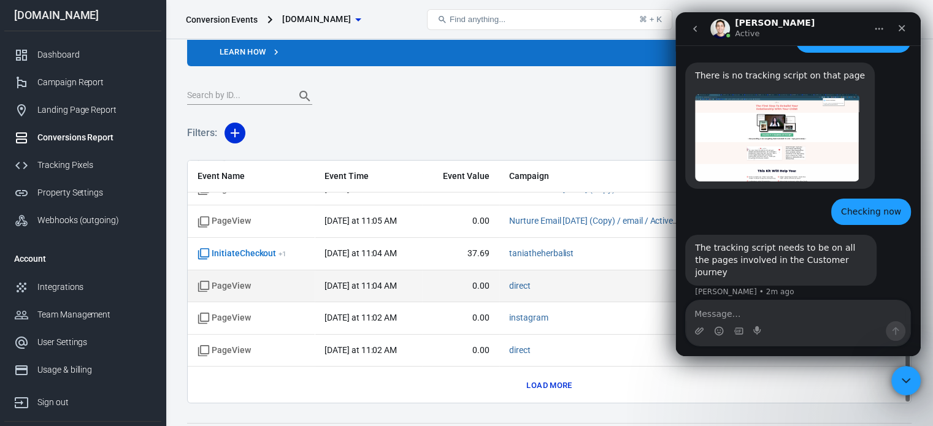
scroll to position [88, 0]
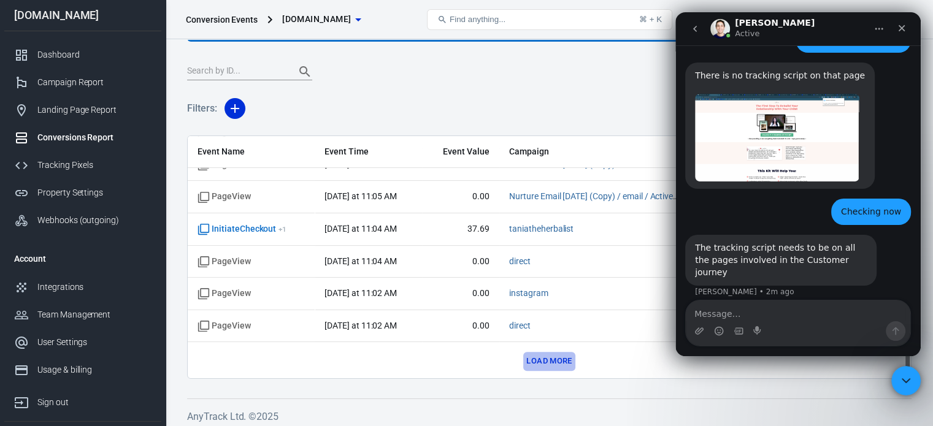
click at [551, 353] on button "Load more" at bounding box center [549, 361] width 52 height 19
